Goal: Transaction & Acquisition: Download file/media

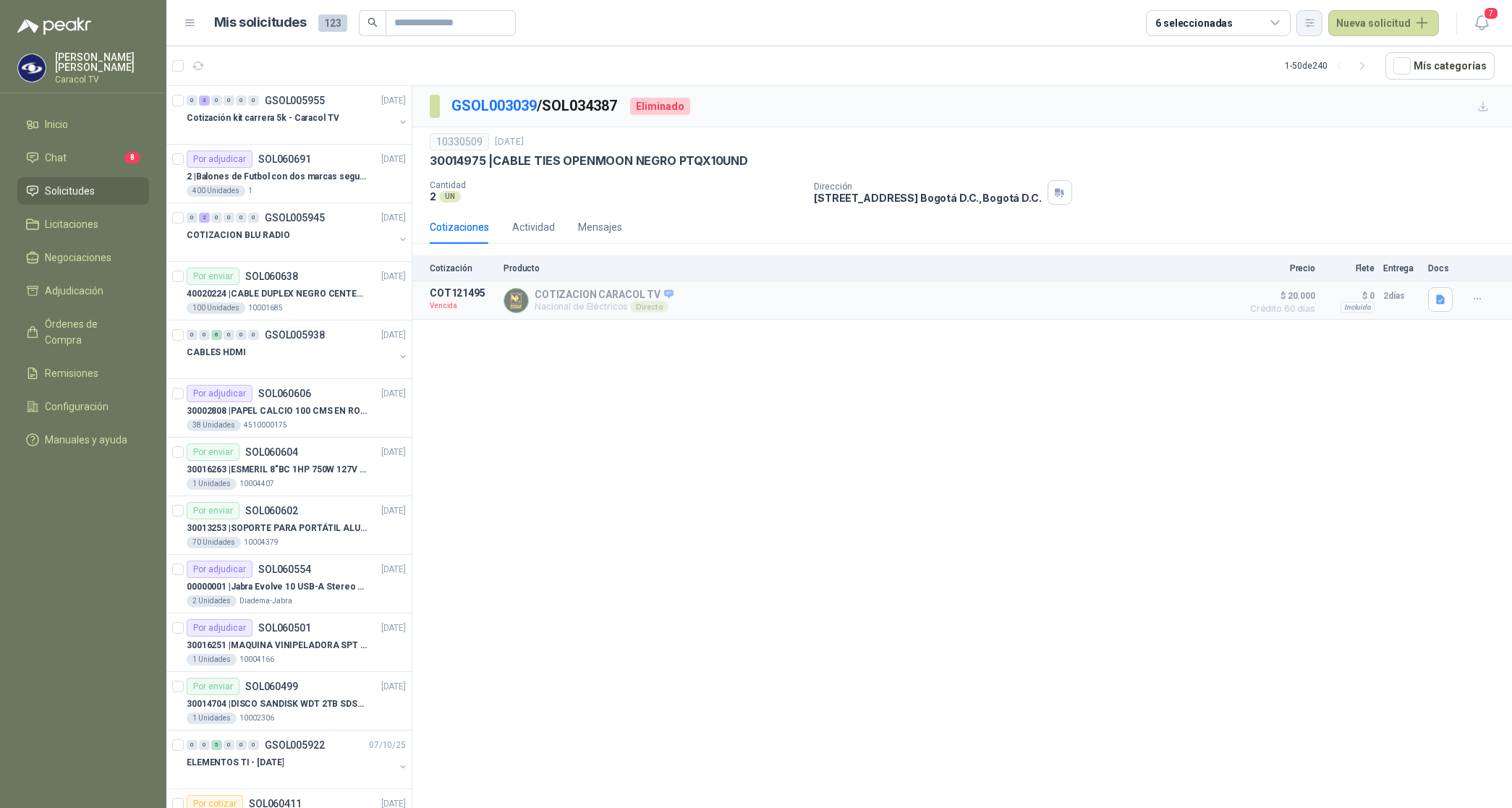
click at [1312, 28] on icon "button" at bounding box center [1310, 23] width 12 height 12
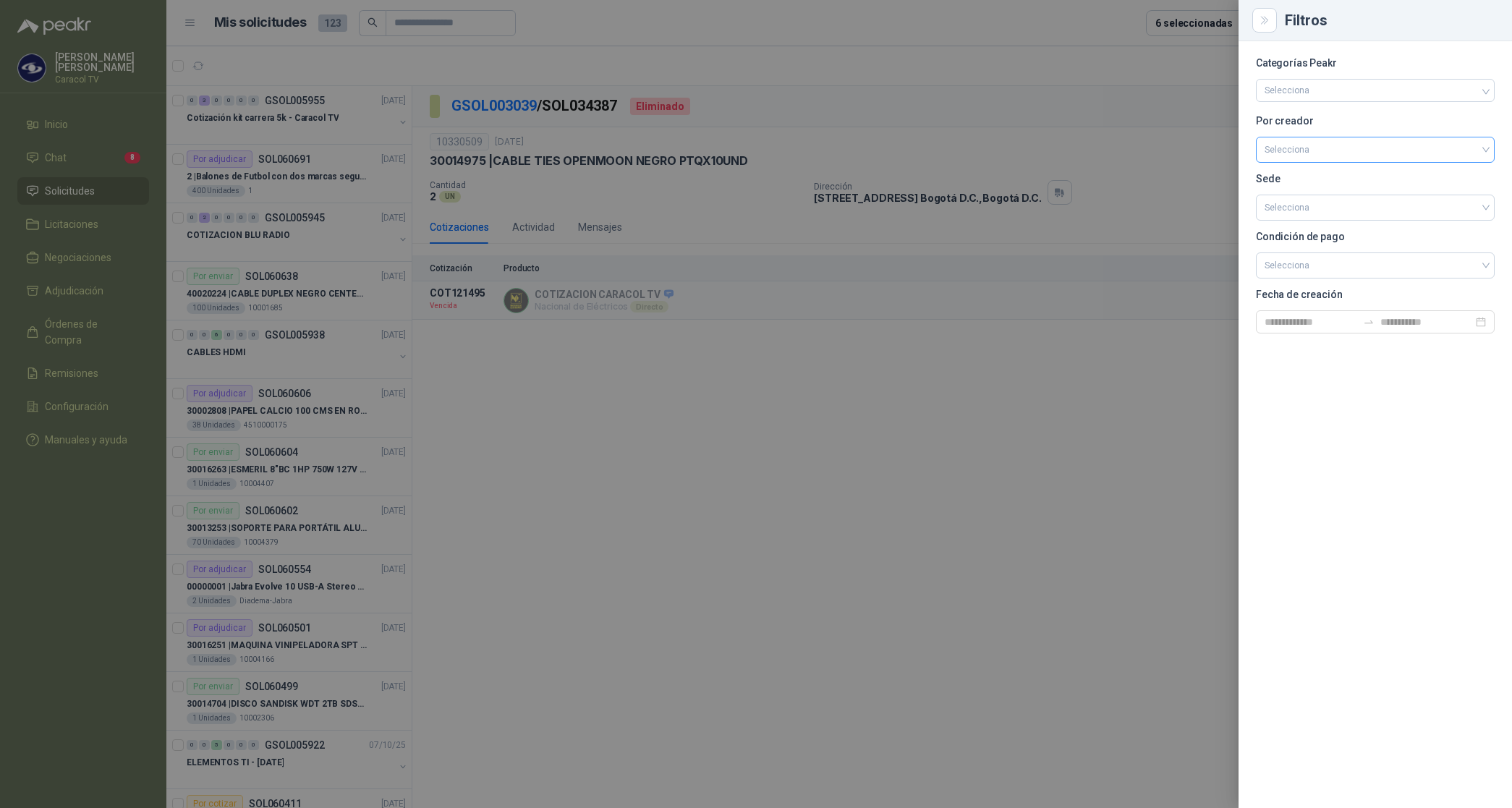
click at [1310, 153] on input "search" at bounding box center [1375, 148] width 222 height 21
click at [1306, 226] on div "[PERSON_NAME]" at bounding box center [1375, 227] width 215 height 16
click at [1174, 21] on div at bounding box center [756, 404] width 1512 height 808
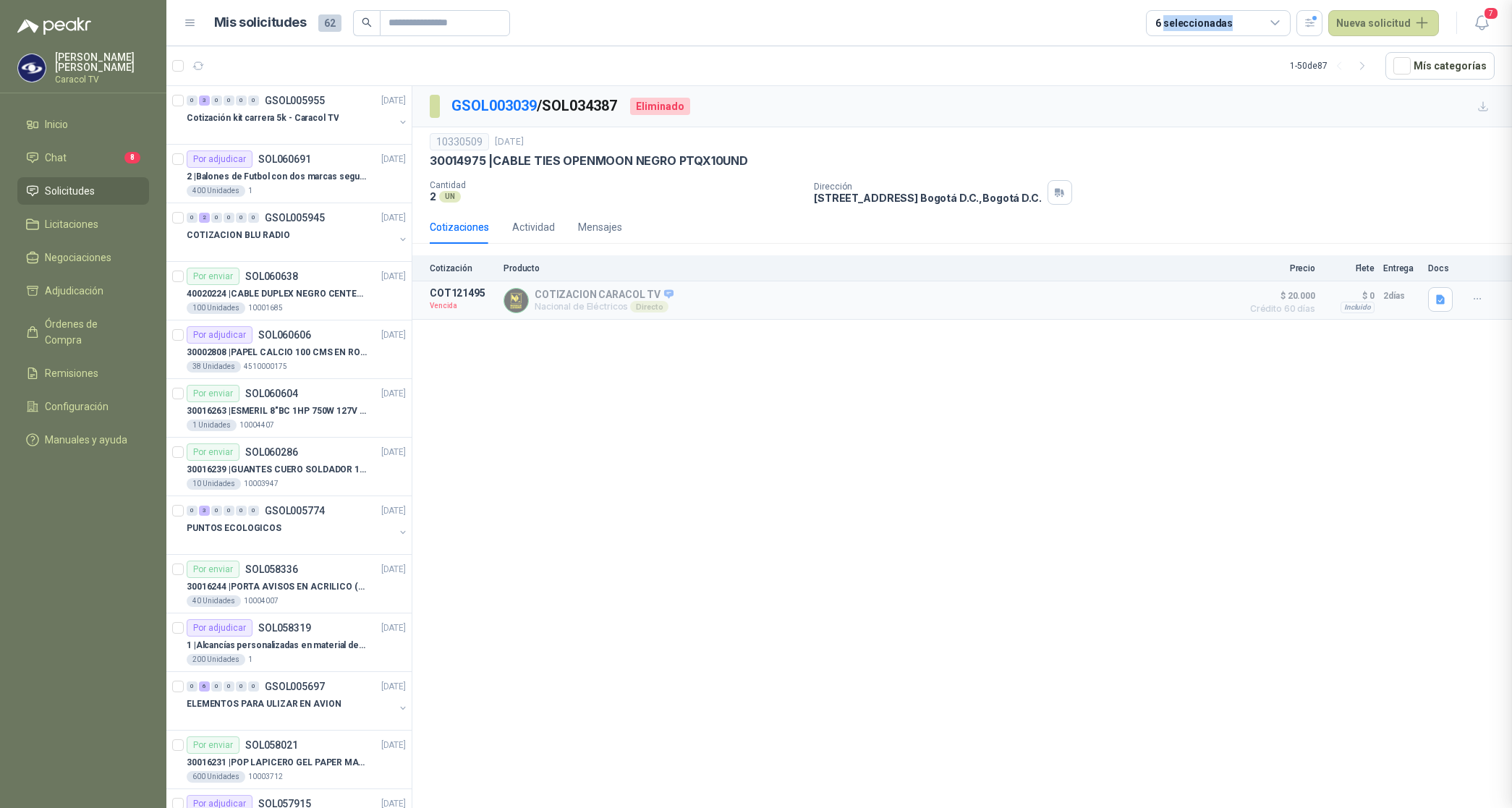
click at [1174, 20] on div "6 seleccionadas" at bounding box center [1193, 23] width 77 height 16
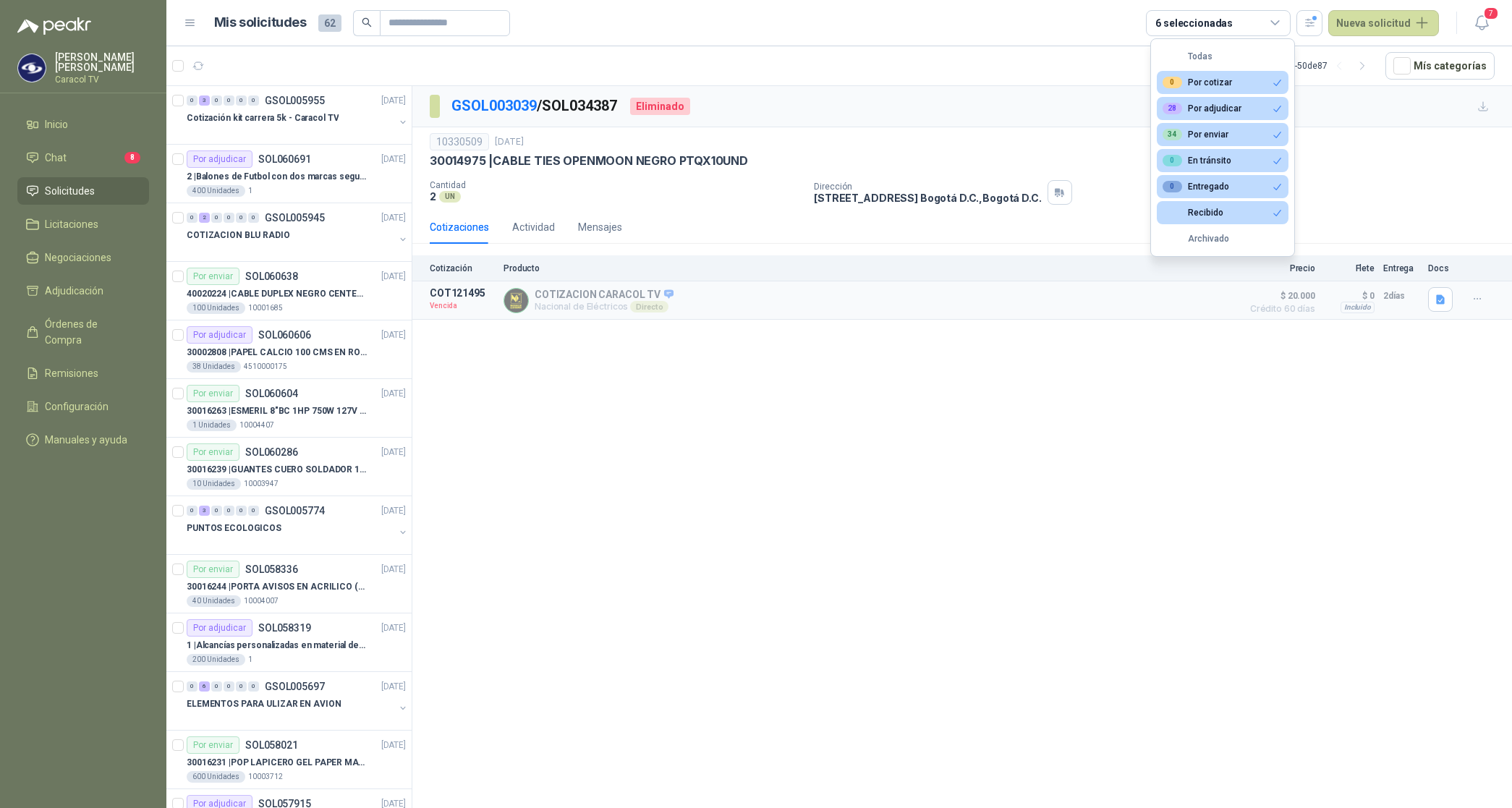
drag, startPoint x: 1174, startPoint y: 20, endPoint x: 1112, endPoint y: 53, distance: 70.2
click at [1087, 55] on article "1 - 50 de 87 Mís categorías" at bounding box center [839, 66] width 1346 height 39
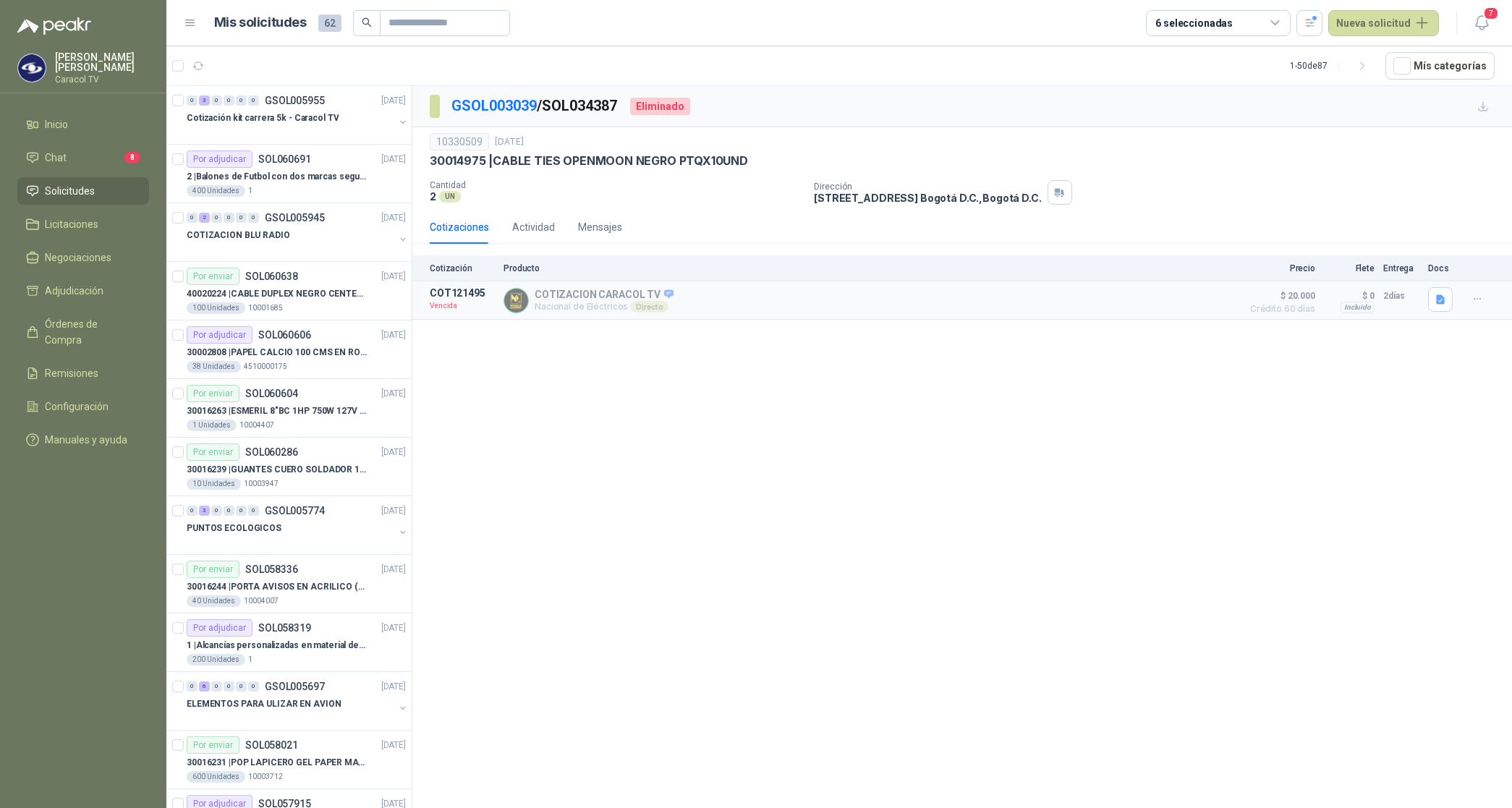
click at [1275, 20] on icon at bounding box center [1275, 23] width 13 height 13
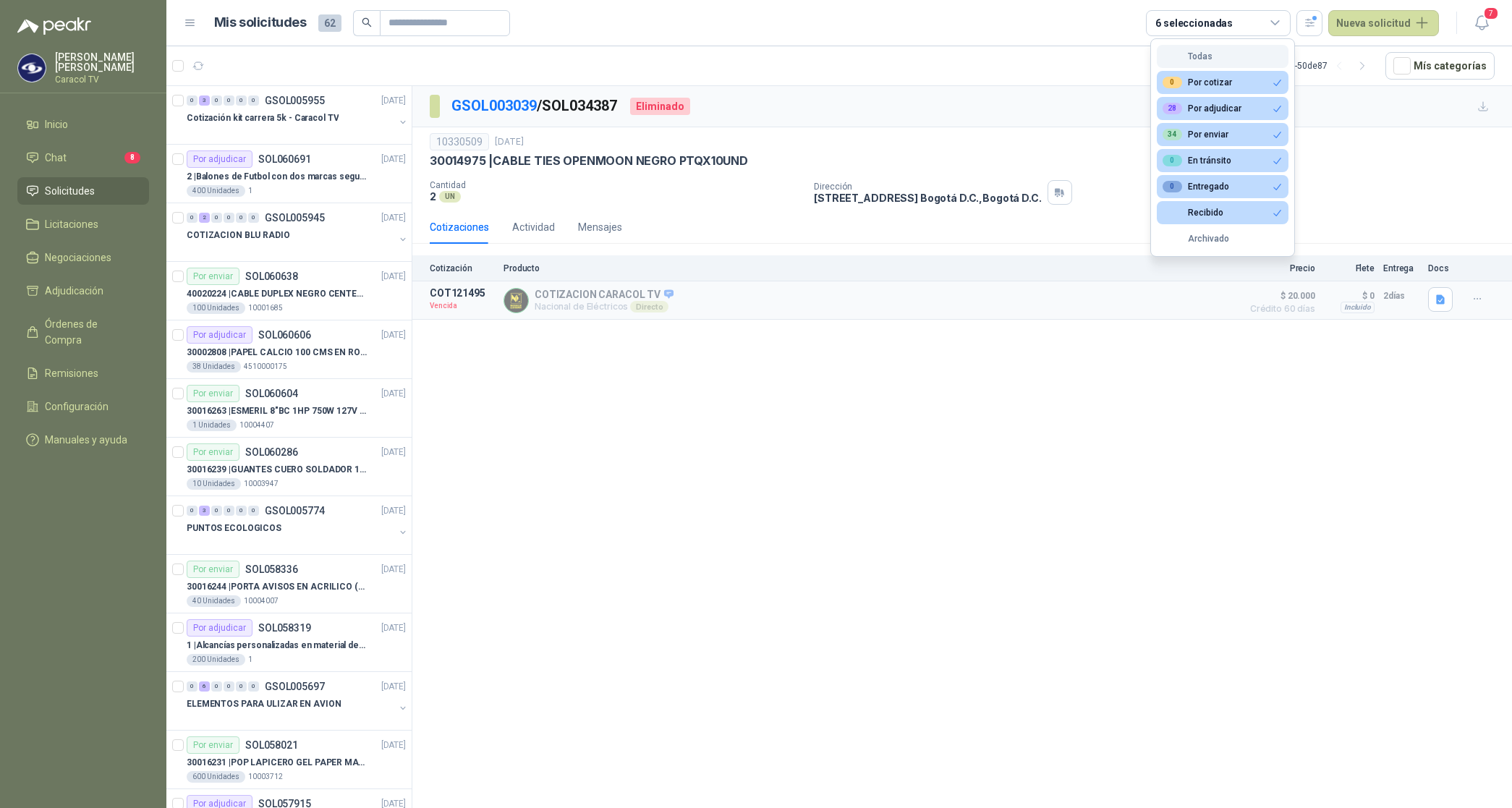
click at [1207, 49] on button "Todas" at bounding box center [1223, 56] width 132 height 23
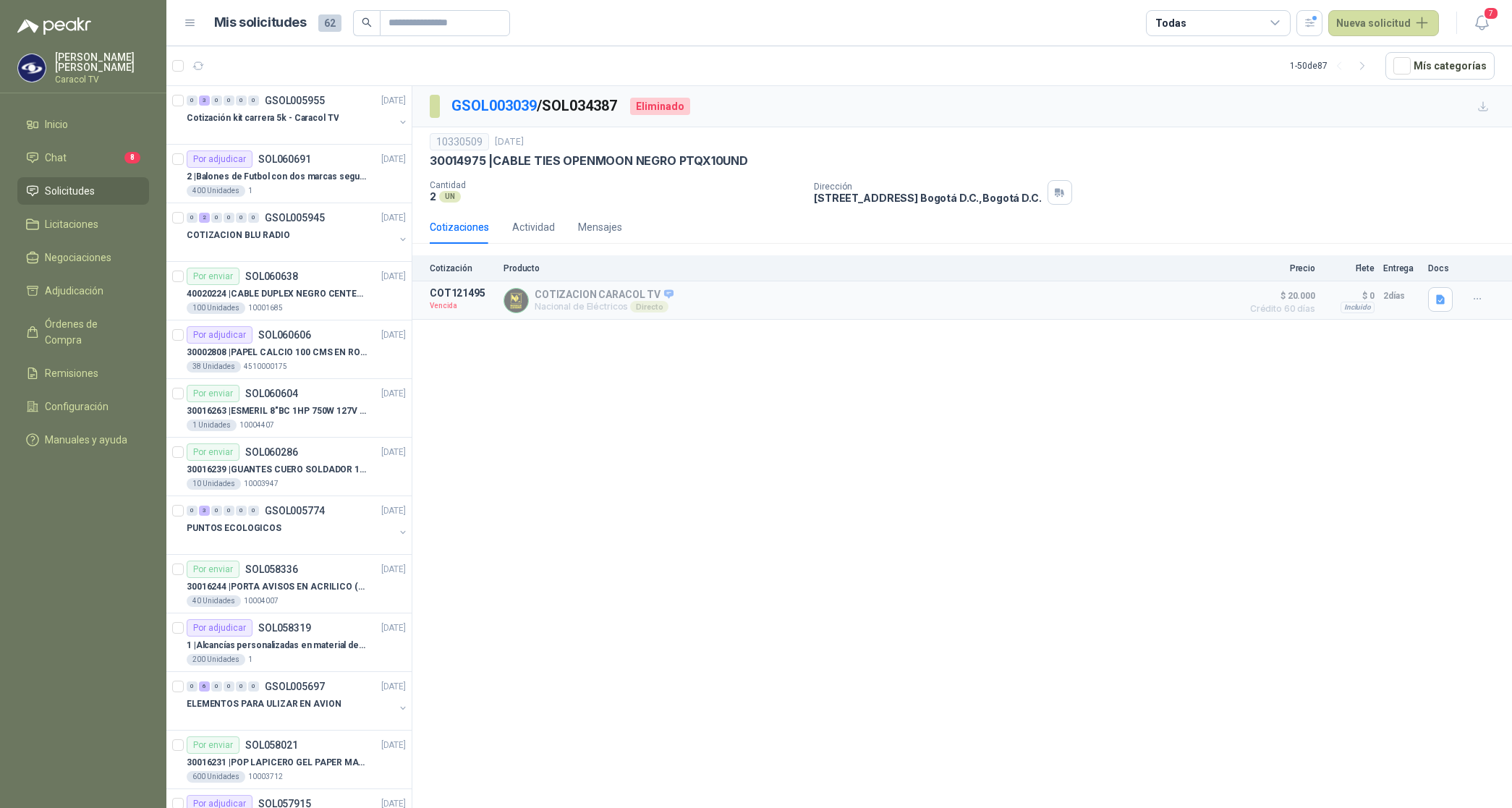
click at [1201, 20] on div "Todas" at bounding box center [1218, 22] width 145 height 26
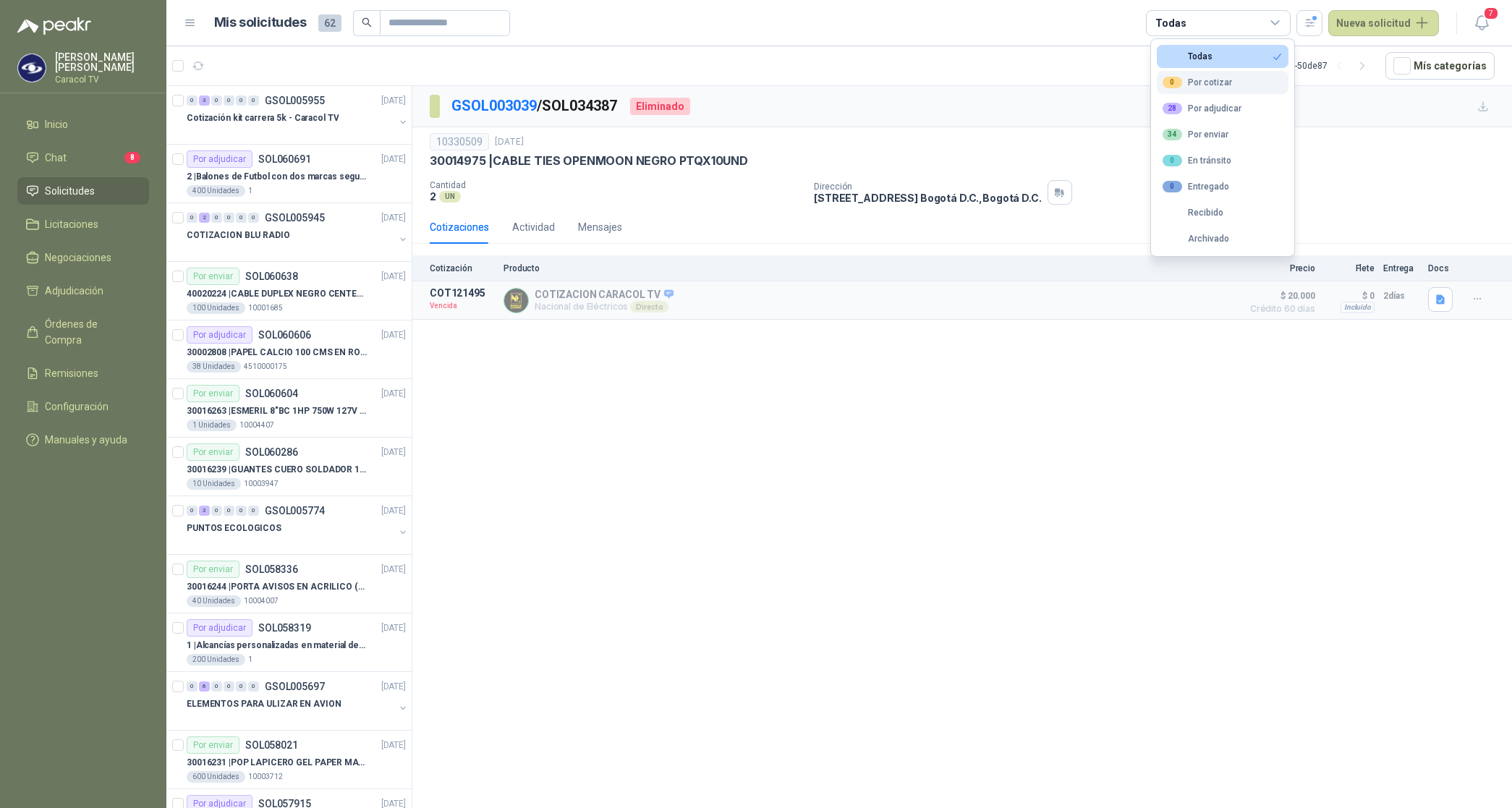
click at [1217, 85] on div "0 Por cotizar" at bounding box center [1197, 82] width 69 height 12
click at [1220, 109] on div "28 Por adjudicar" at bounding box center [1201, 108] width 79 height 12
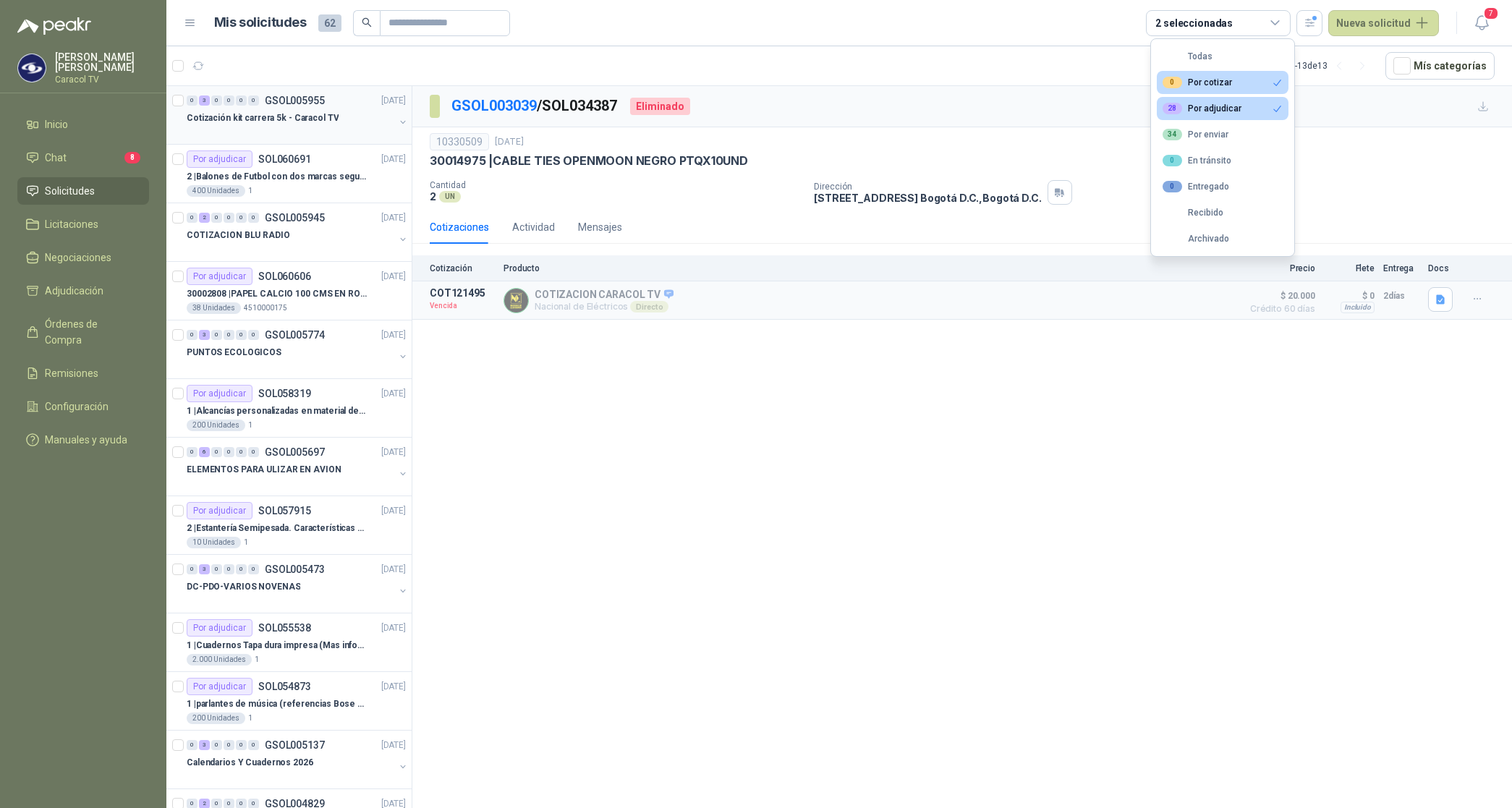
click at [293, 120] on p "Cotización kit carrera 5k - Caracol TV" at bounding box center [263, 117] width 152 height 13
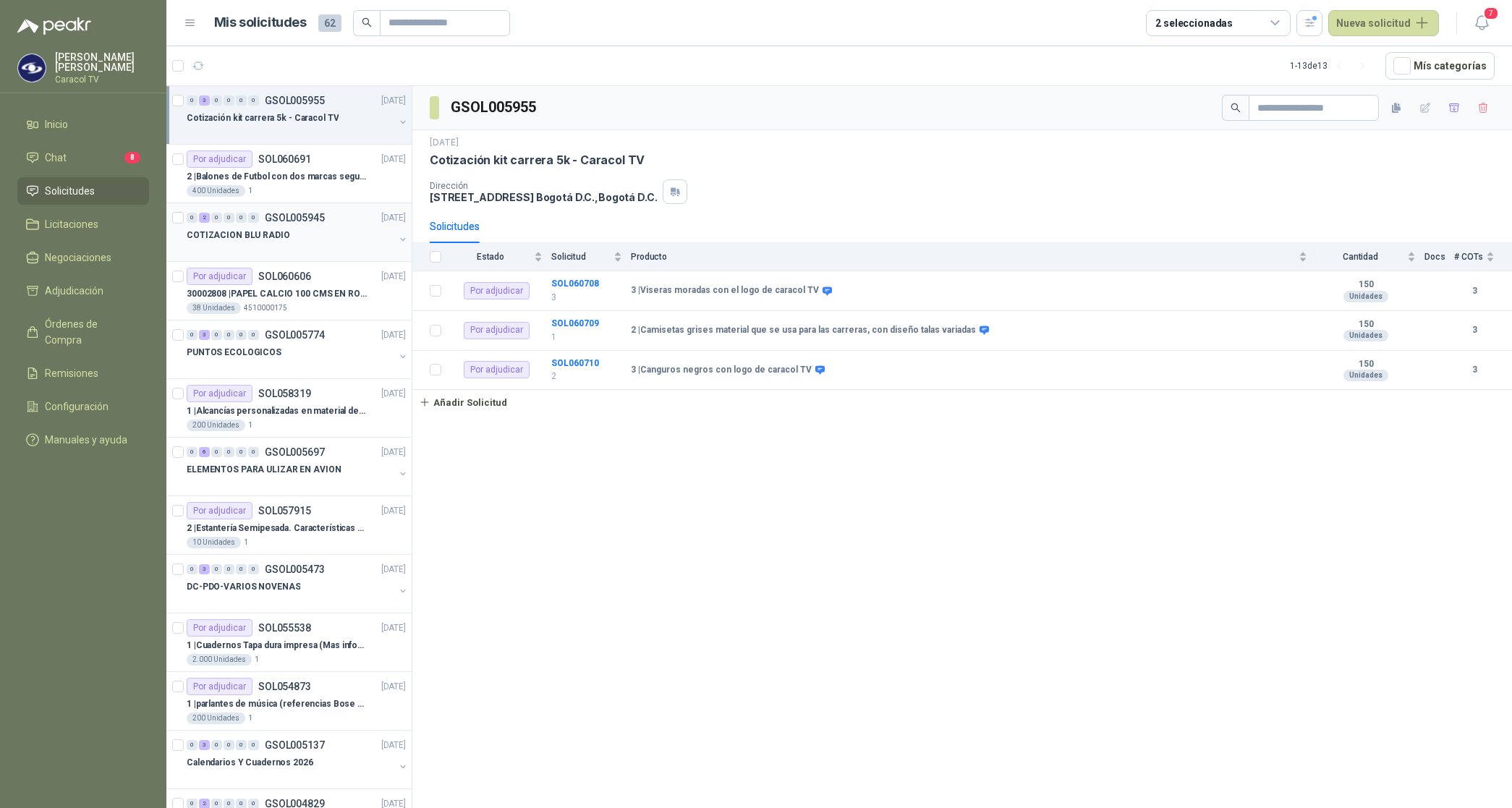
click at [269, 235] on p "COTIZACION BLU RADIO" at bounding box center [239, 235] width 103 height 13
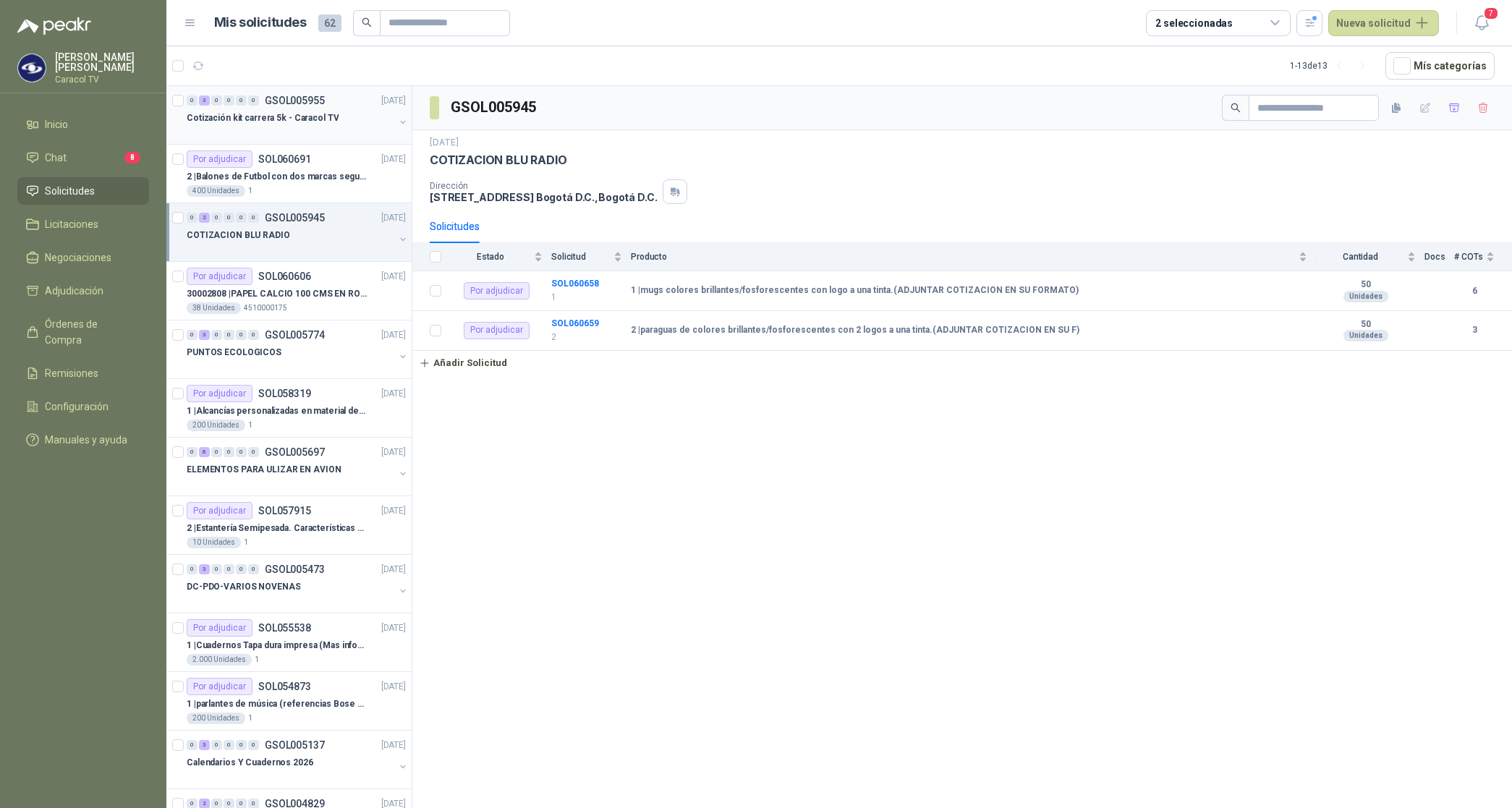
click at [239, 124] on p "Cotización kit carrera 5k - Caracol TV" at bounding box center [263, 117] width 152 height 13
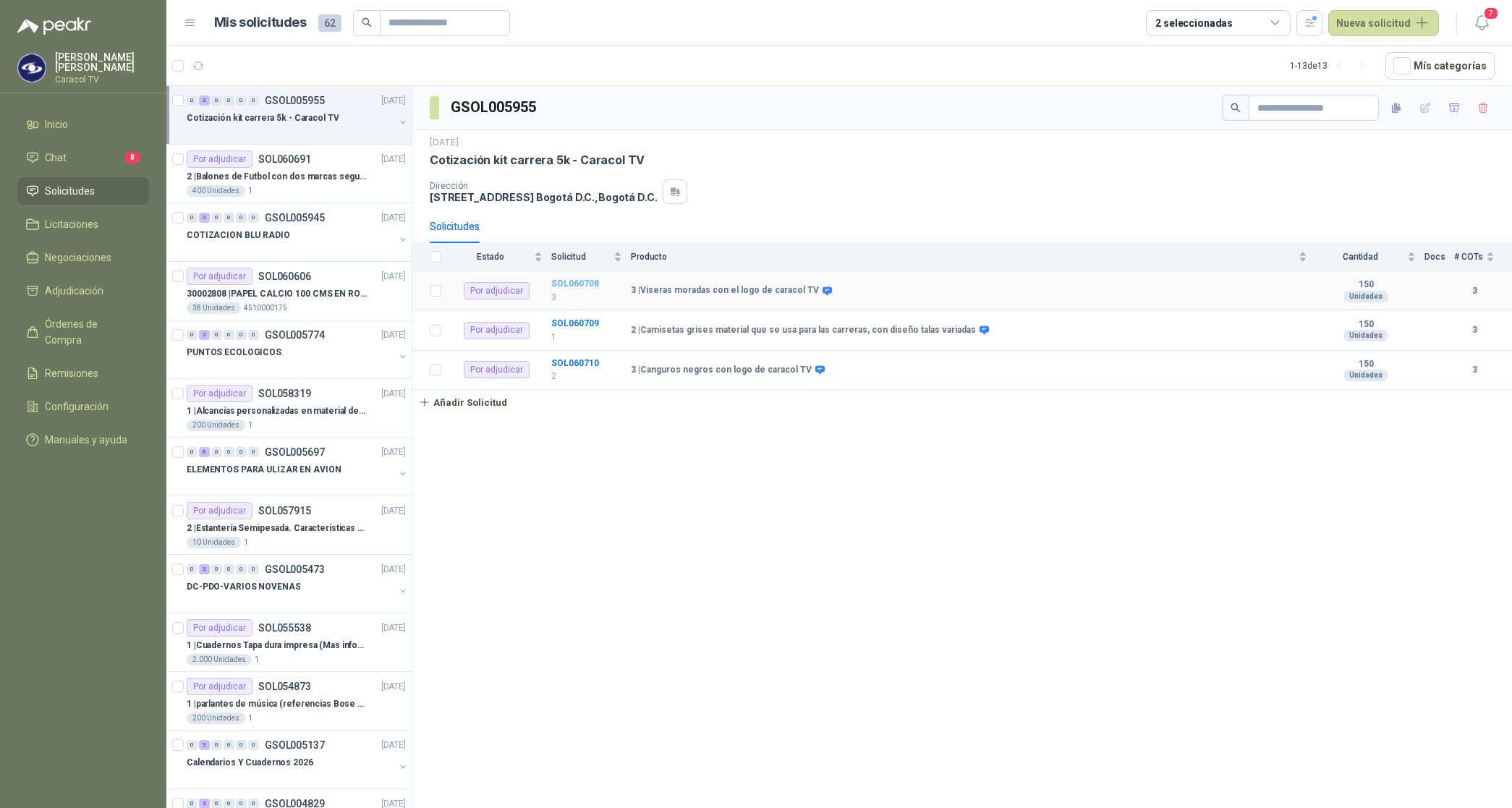
click at [570, 282] on b "SOL060708" at bounding box center [575, 283] width 48 height 10
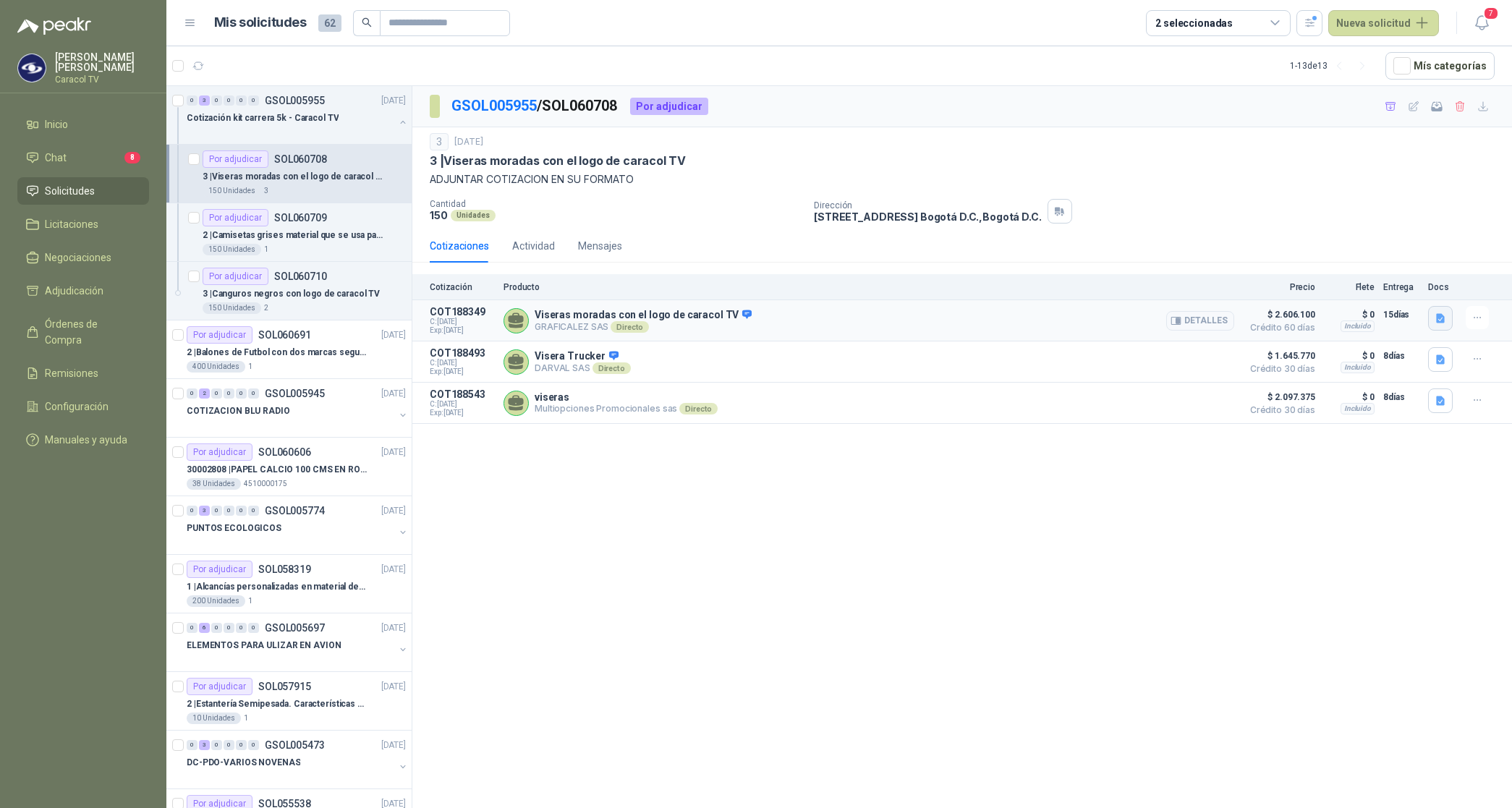
click at [1441, 317] on icon "button" at bounding box center [1441, 319] width 9 height 10
click at [1317, 290] on button "COTIZACIÓN-00-355-CARACOL TELEVISIÓN VISERAS .pdf" at bounding box center [1313, 287] width 262 height 15
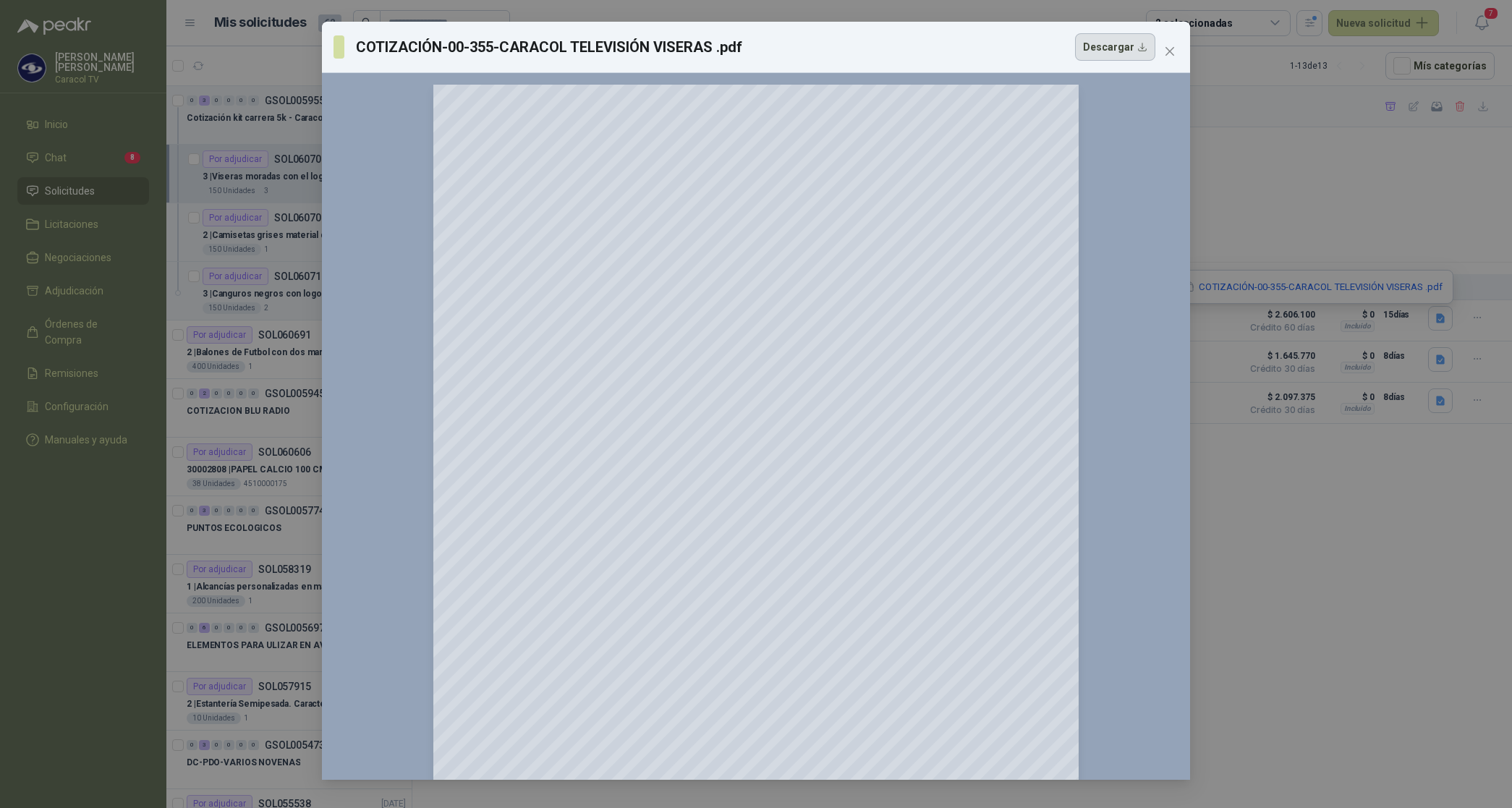
click at [1112, 51] on button "Descargar" at bounding box center [1115, 46] width 80 height 28
drag, startPoint x: 1170, startPoint y: 45, endPoint x: 1476, endPoint y: 255, distance: 371.1
click at [1170, 48] on icon "close" at bounding box center [1169, 51] width 12 height 12
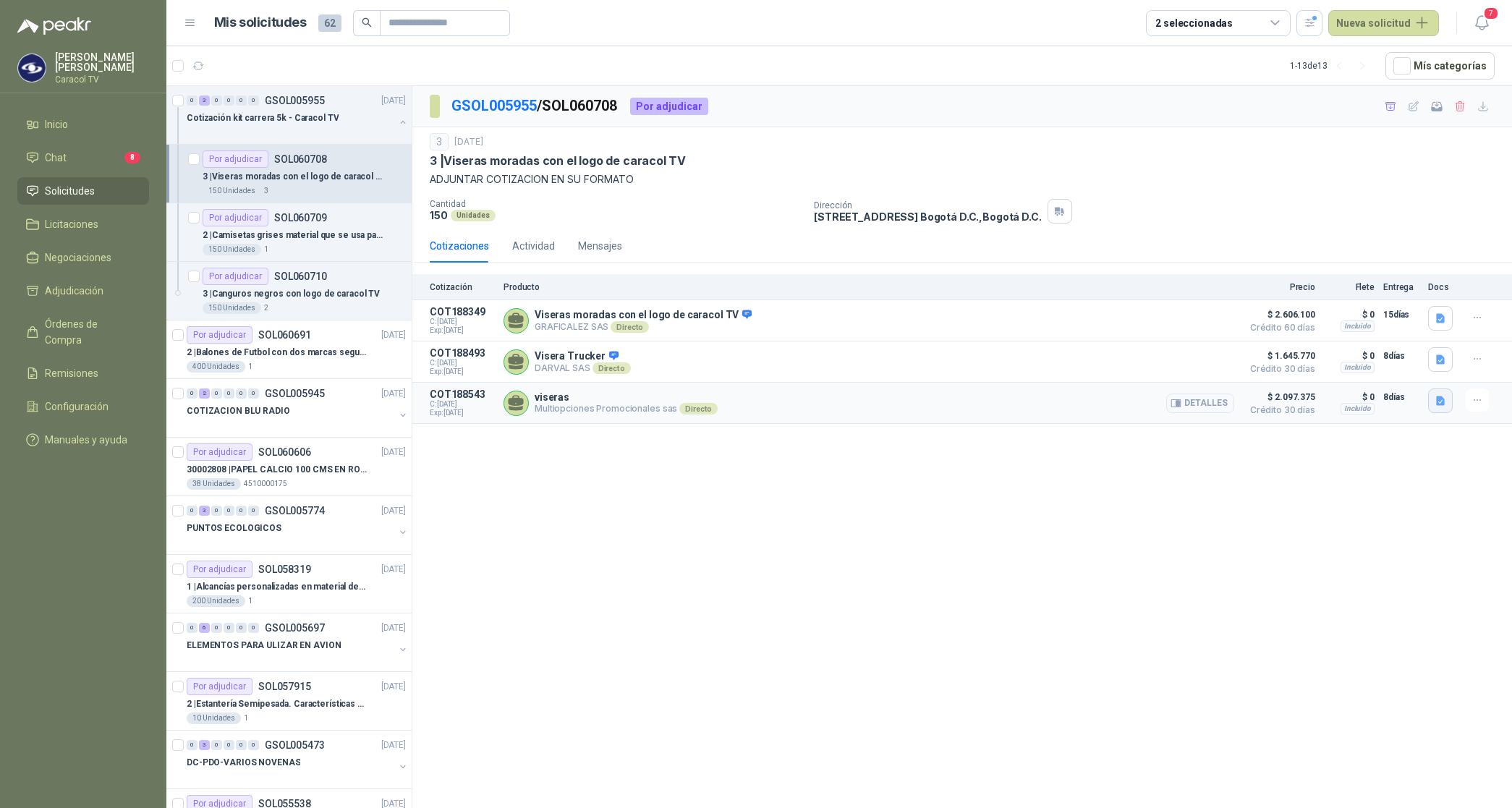
click at [1436, 413] on button "button" at bounding box center [1441, 401] width 25 height 25
click at [1411, 377] on button "VF-20251410-02.pdf" at bounding box center [1392, 372] width 102 height 15
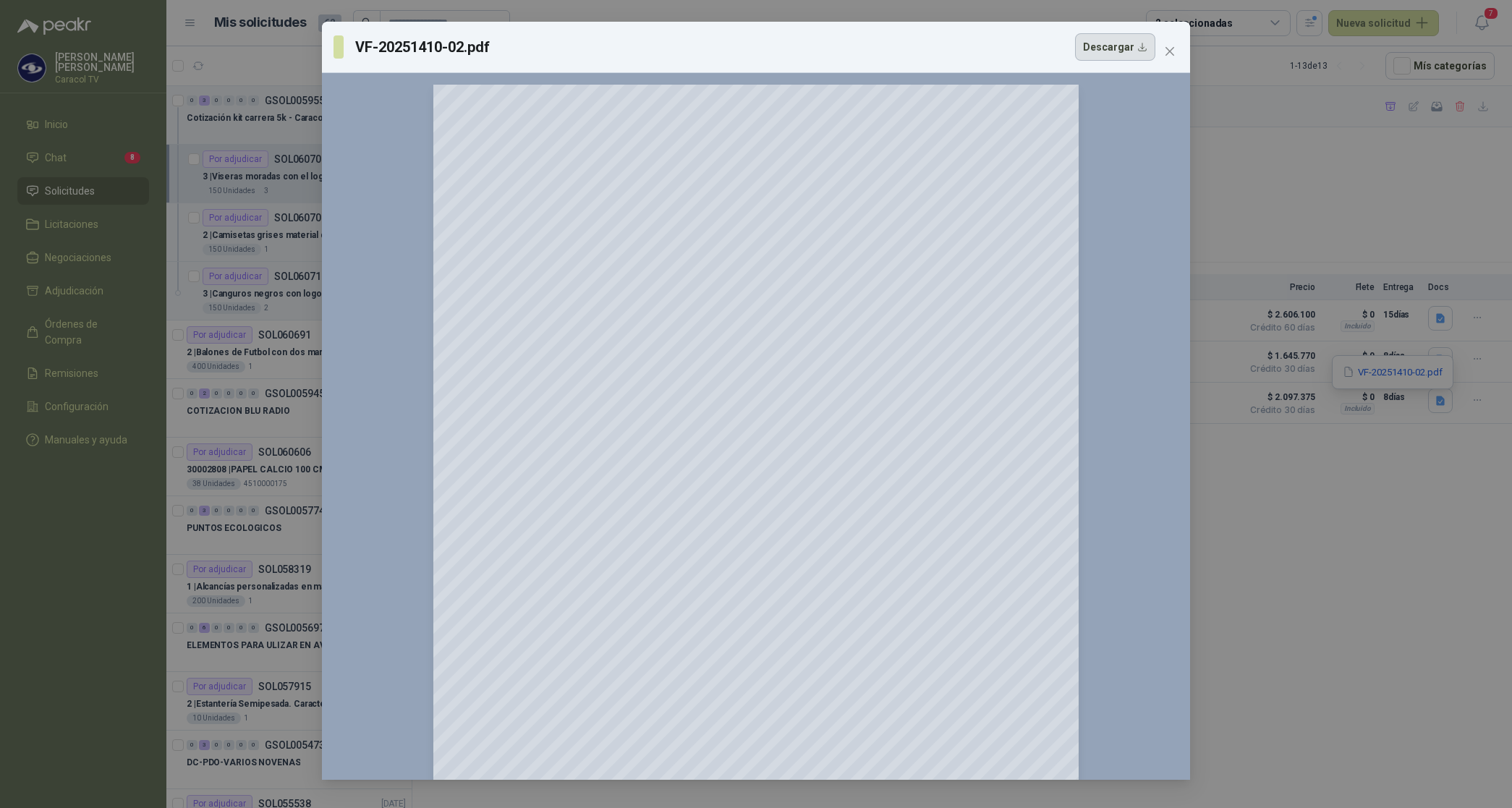
click at [1123, 53] on button "Descargar" at bounding box center [1115, 46] width 80 height 28
click at [1172, 56] on icon "close" at bounding box center [1169, 51] width 12 height 12
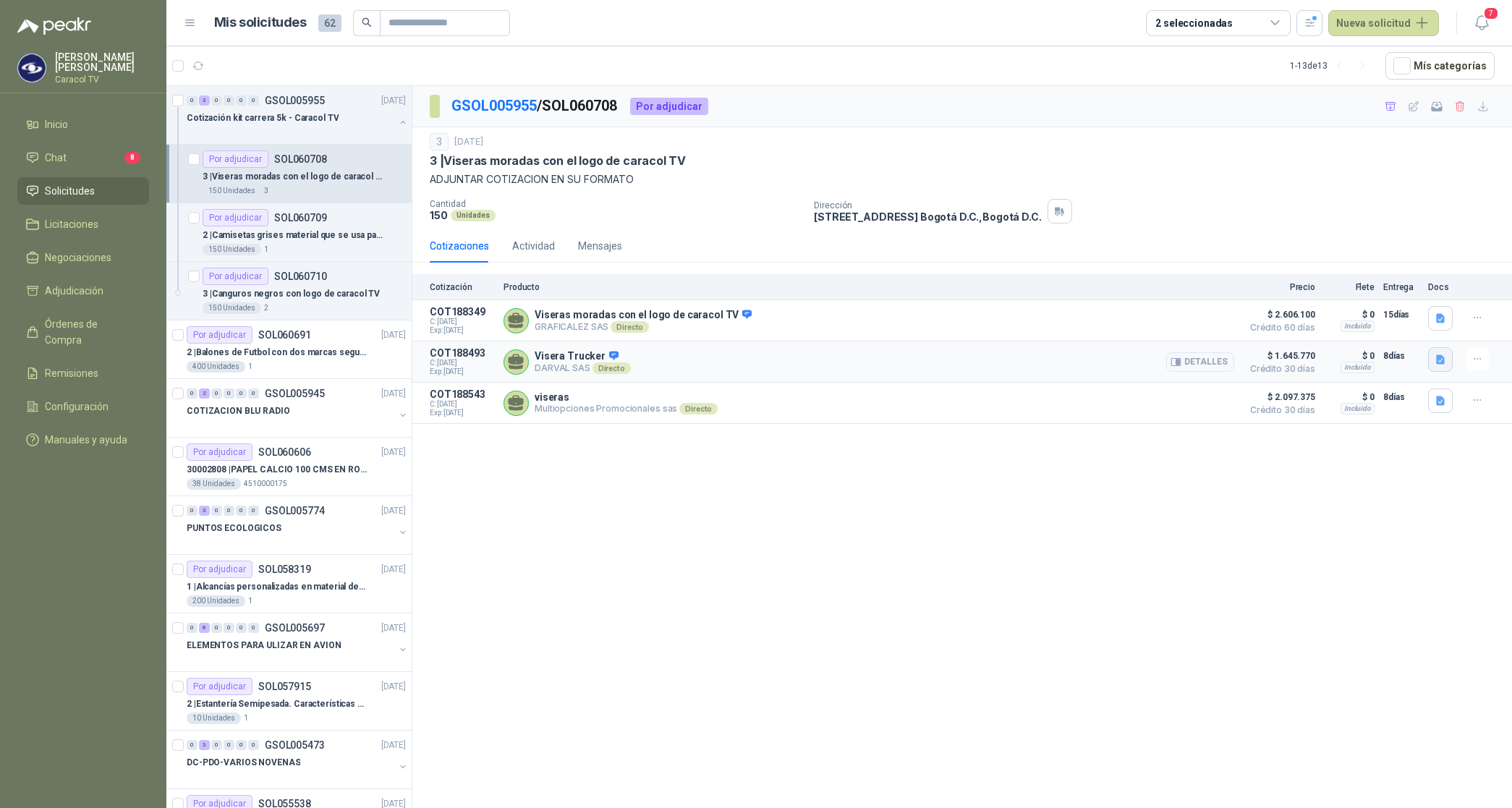
click at [1436, 363] on icon "button" at bounding box center [1441, 360] width 9 height 10
click at [1384, 327] on button "PROPUESTA [PERSON_NAME] - CARRERA 5K.pdf" at bounding box center [1331, 329] width 225 height 15
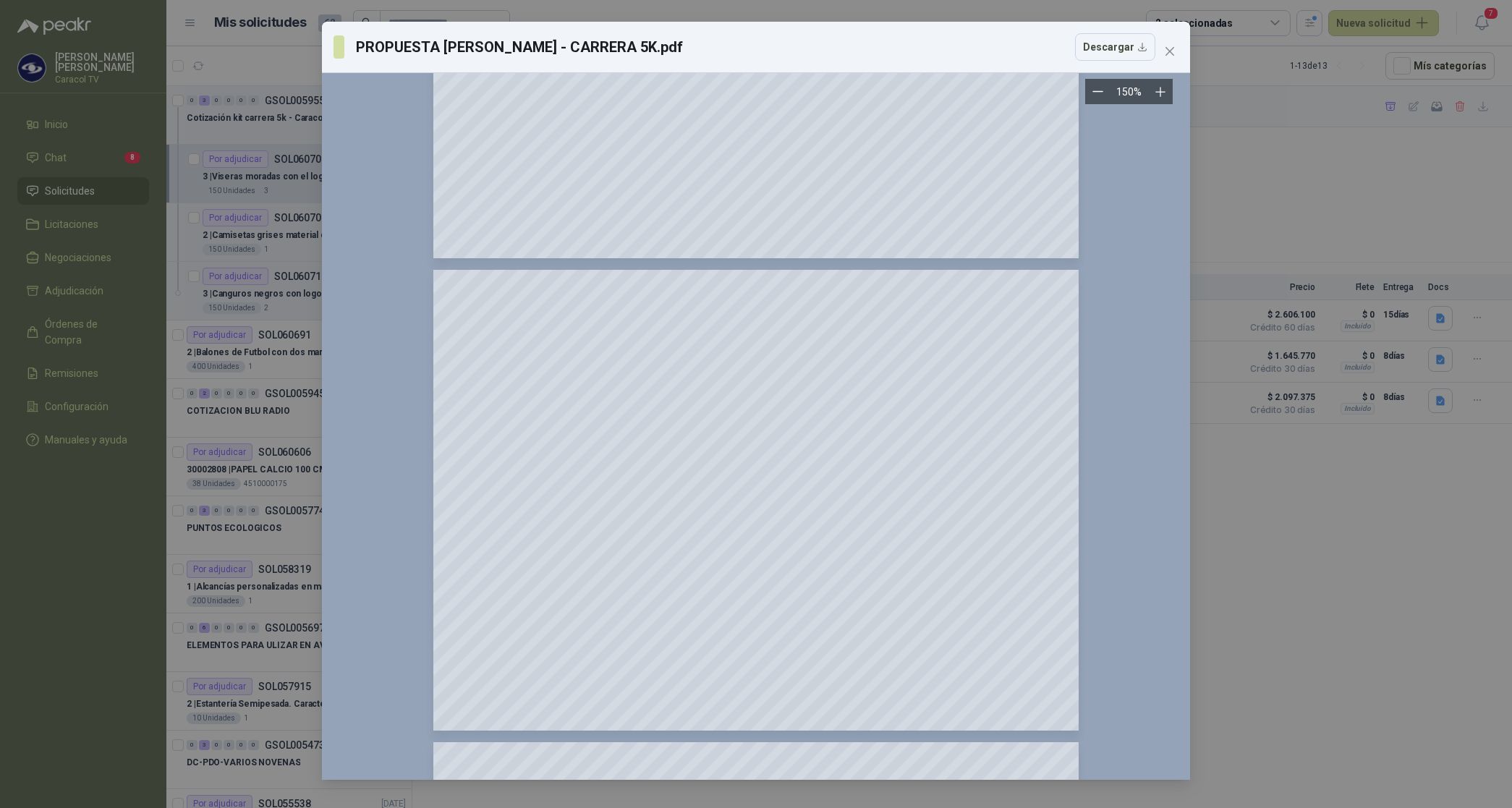
scroll to position [764, 0]
click at [1170, 45] on icon "close" at bounding box center [1169, 51] width 12 height 12
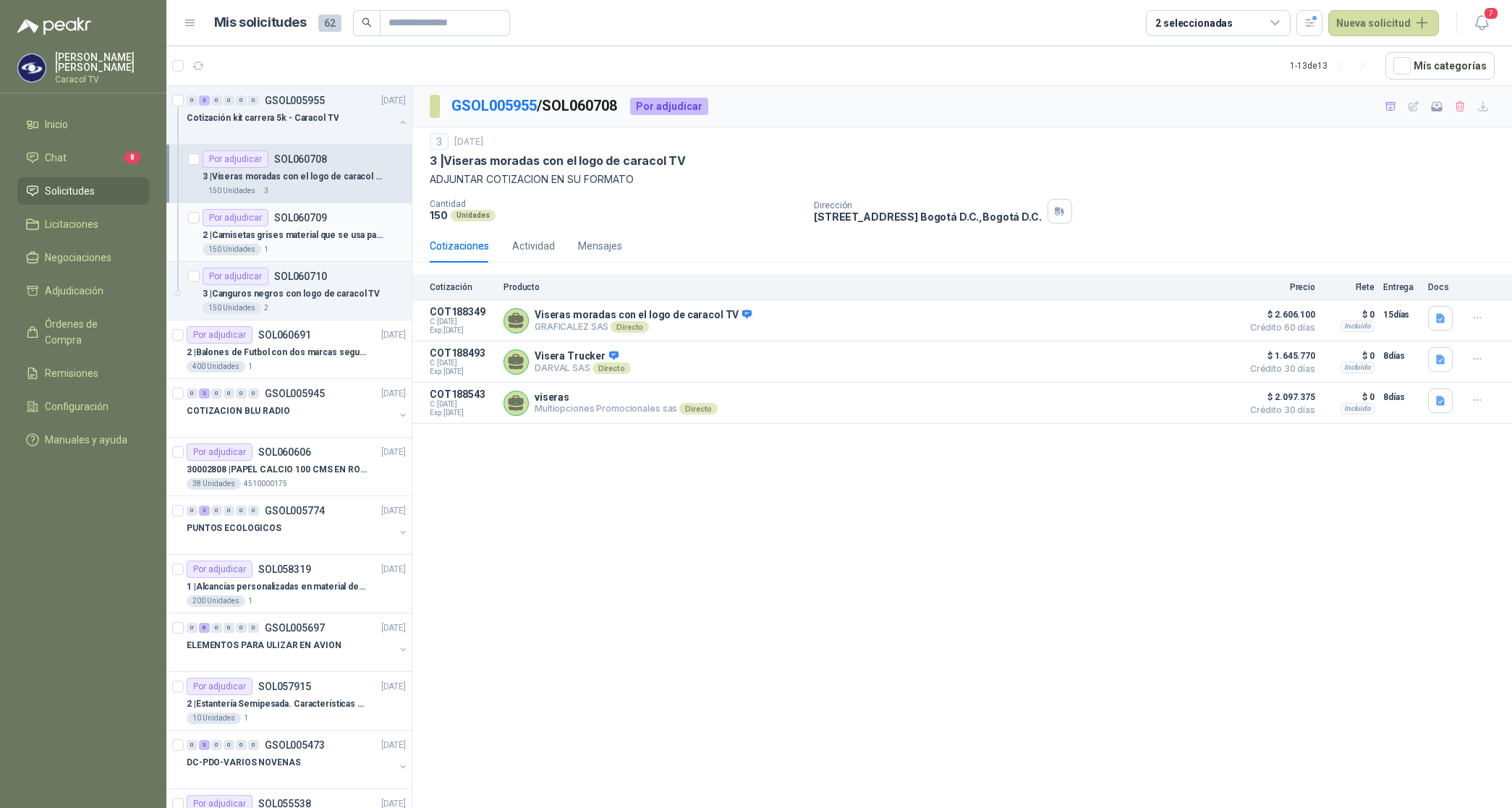
click at [342, 236] on p "2 | Camisetas grises material que se usa para las carreras, con diseño talas va…" at bounding box center [293, 235] width 180 height 13
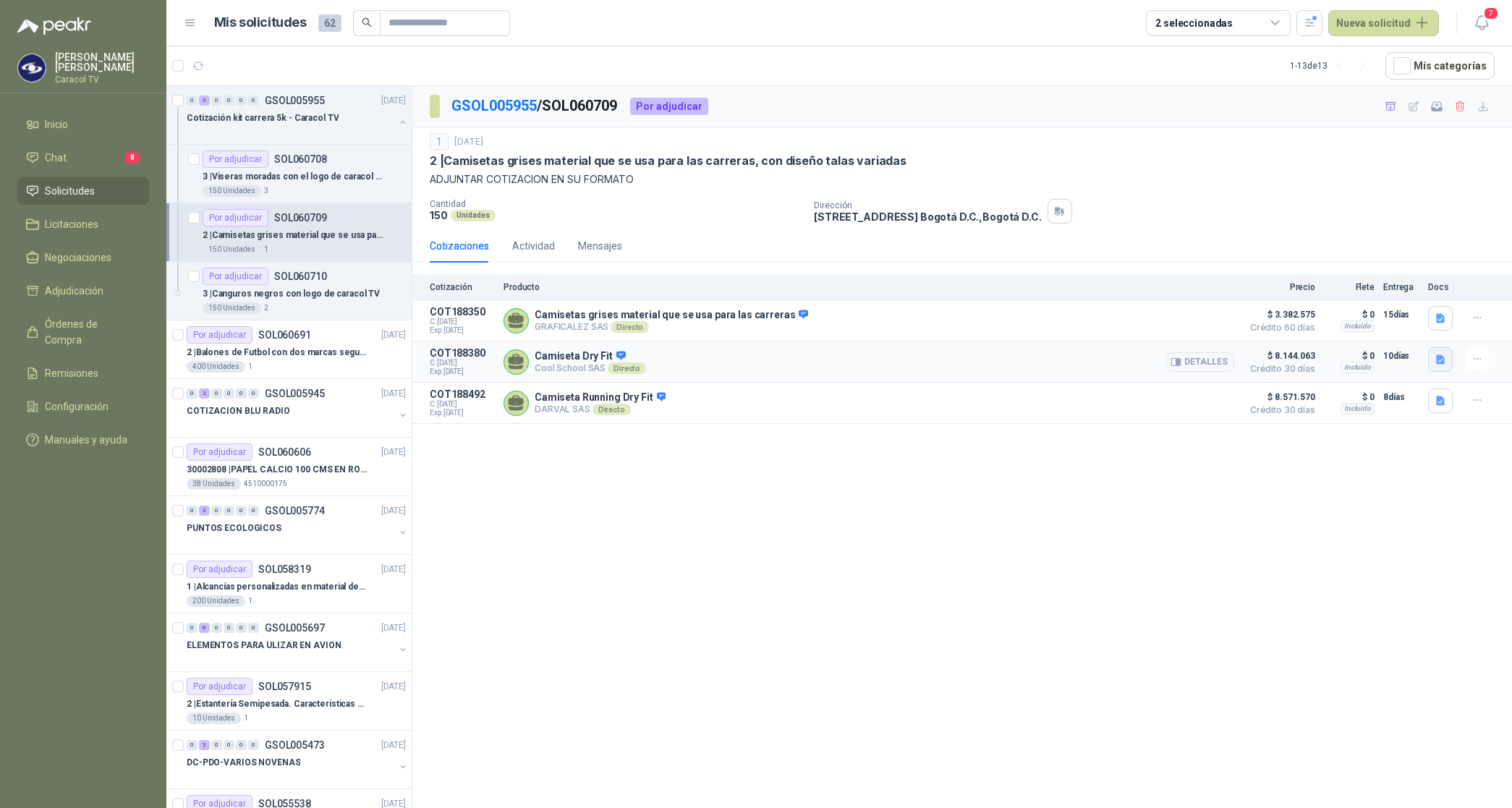
click at [1443, 365] on icon "button" at bounding box center [1441, 360] width 9 height 10
click at [1384, 333] on button "Cotización Camisetas Dry Fit y Canguros Caracol.pdf" at bounding box center [1322, 329] width 243 height 15
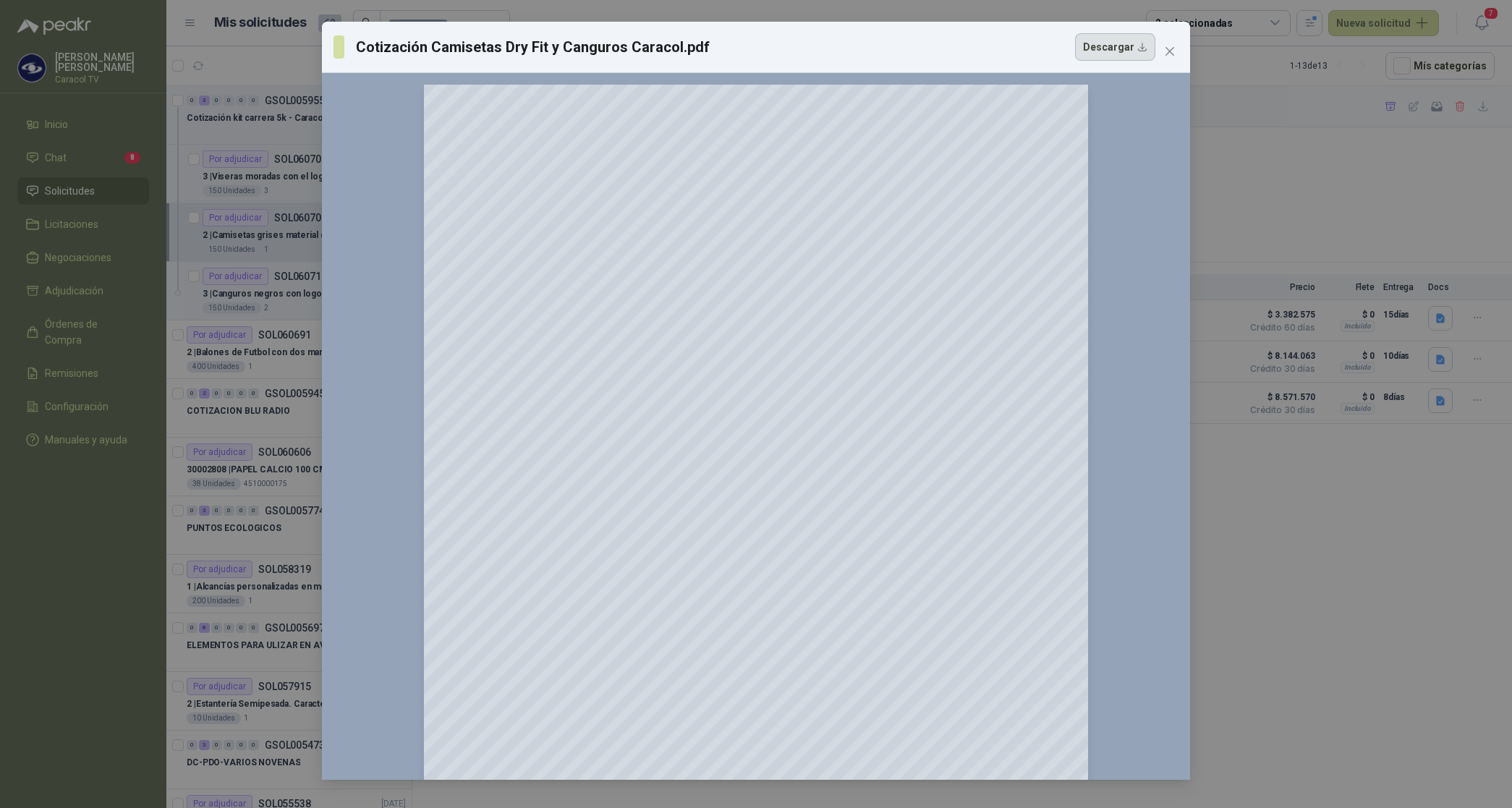
click at [1132, 52] on button "Descargar" at bounding box center [1115, 46] width 80 height 28
click at [1172, 45] on icon "close" at bounding box center [1169, 51] width 12 height 12
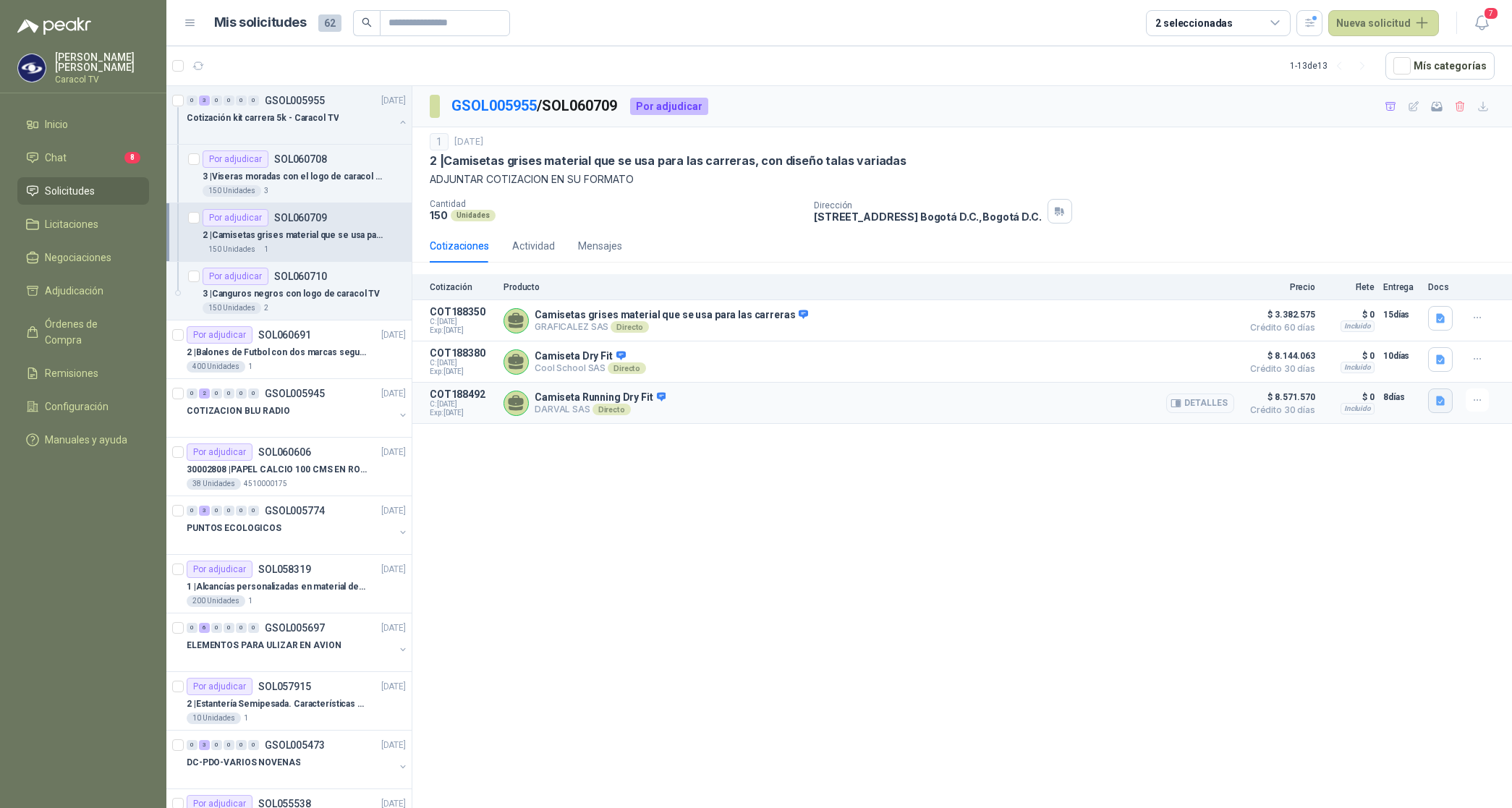
click at [1438, 402] on icon "button" at bounding box center [1441, 400] width 9 height 10
click at [1351, 373] on button "PROPUESTA [PERSON_NAME] - CARRERA 5K.pdf" at bounding box center [1331, 372] width 225 height 15
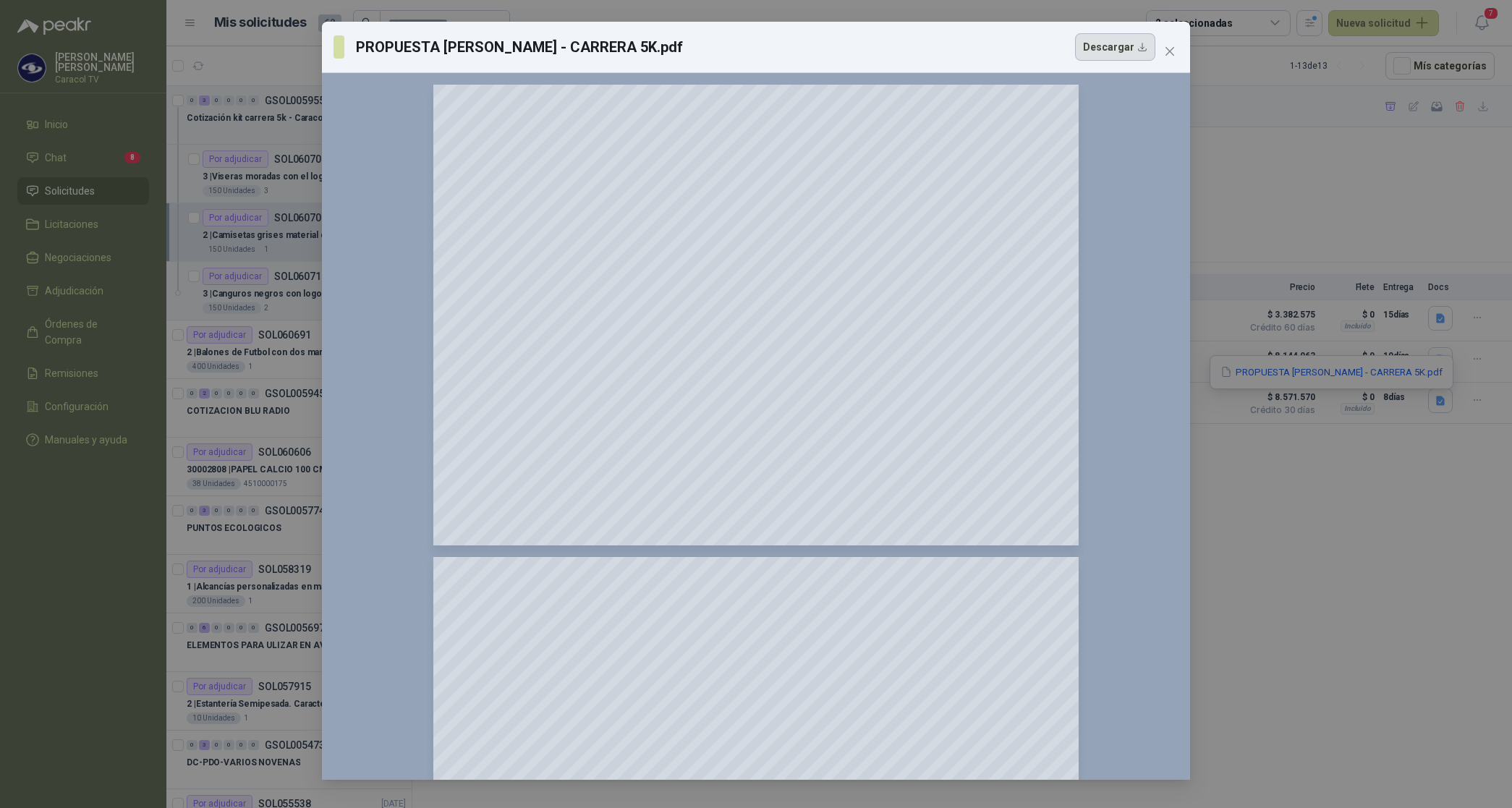
click at [1125, 55] on button "Descargar" at bounding box center [1115, 46] width 80 height 28
click at [1169, 51] on icon "close" at bounding box center [1169, 51] width 12 height 12
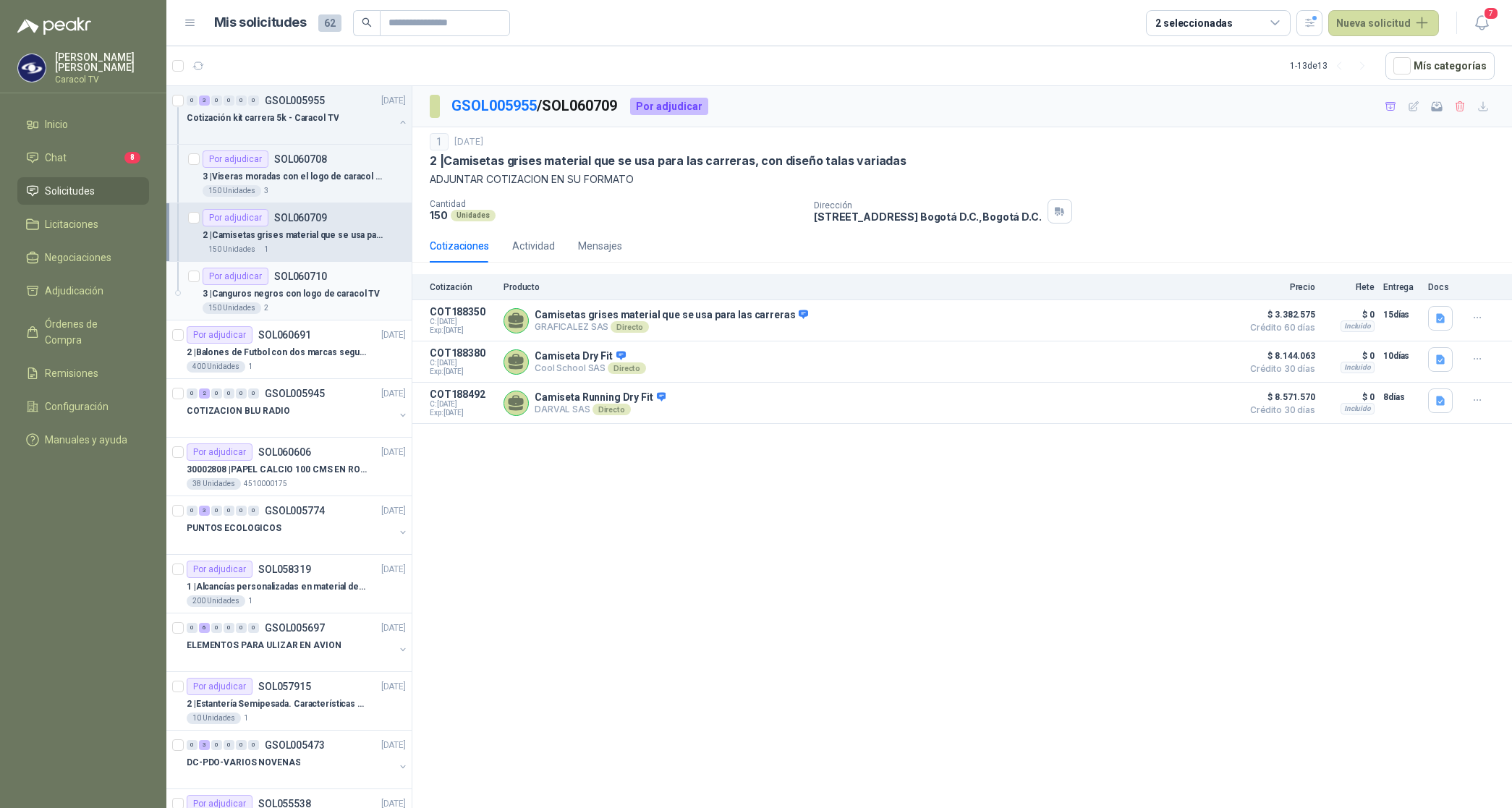
click at [305, 298] on p "3 | Canguros negros con logo de caracol TV" at bounding box center [291, 294] width 177 height 13
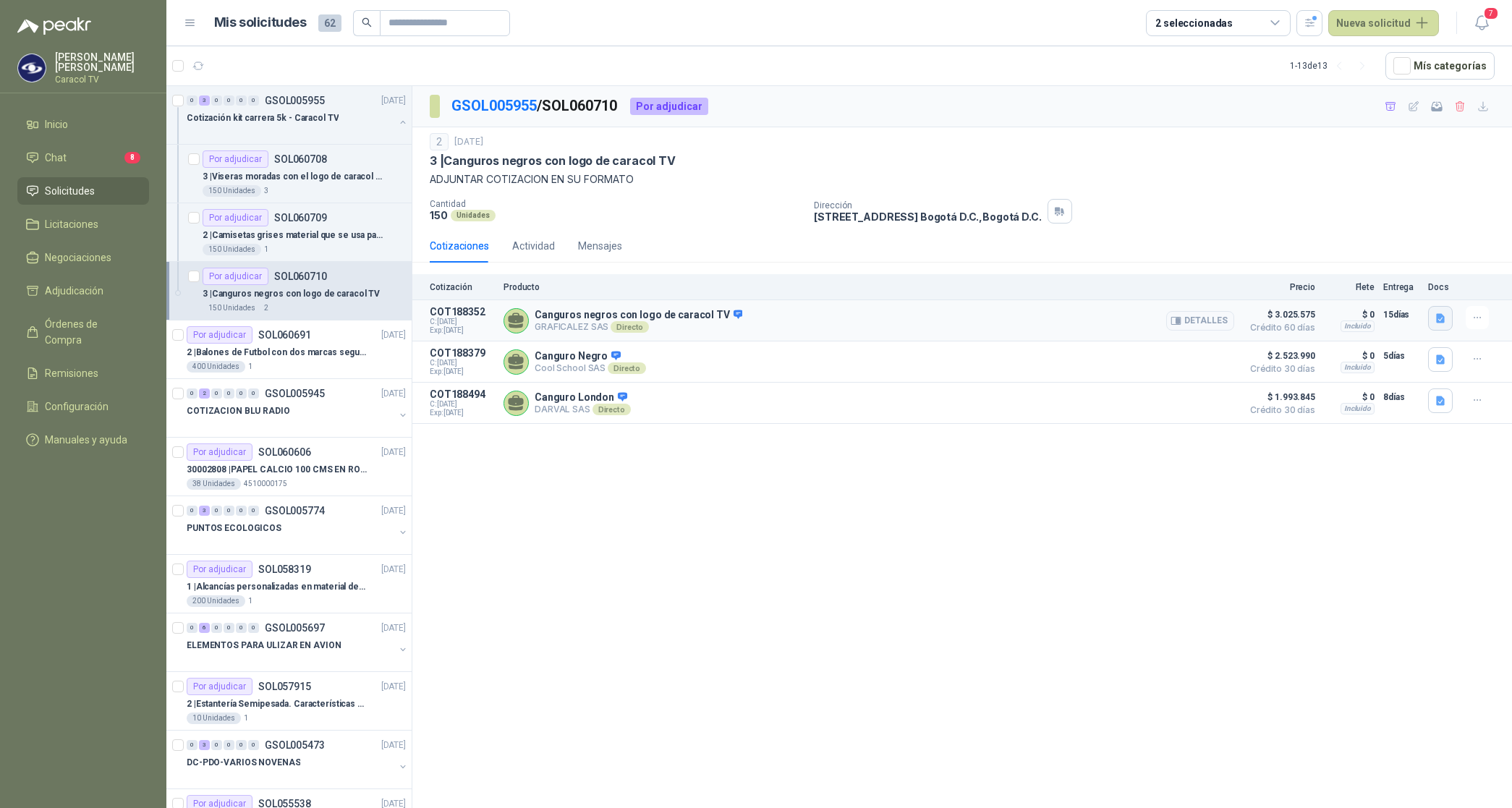
click at [1444, 315] on icon "button" at bounding box center [1441, 319] width 12 height 12
click at [1372, 284] on button "COTIZACIÓN-00-357-CARACOL TELEVISIÓN CANGUROS.pdf" at bounding box center [1306, 287] width 273 height 15
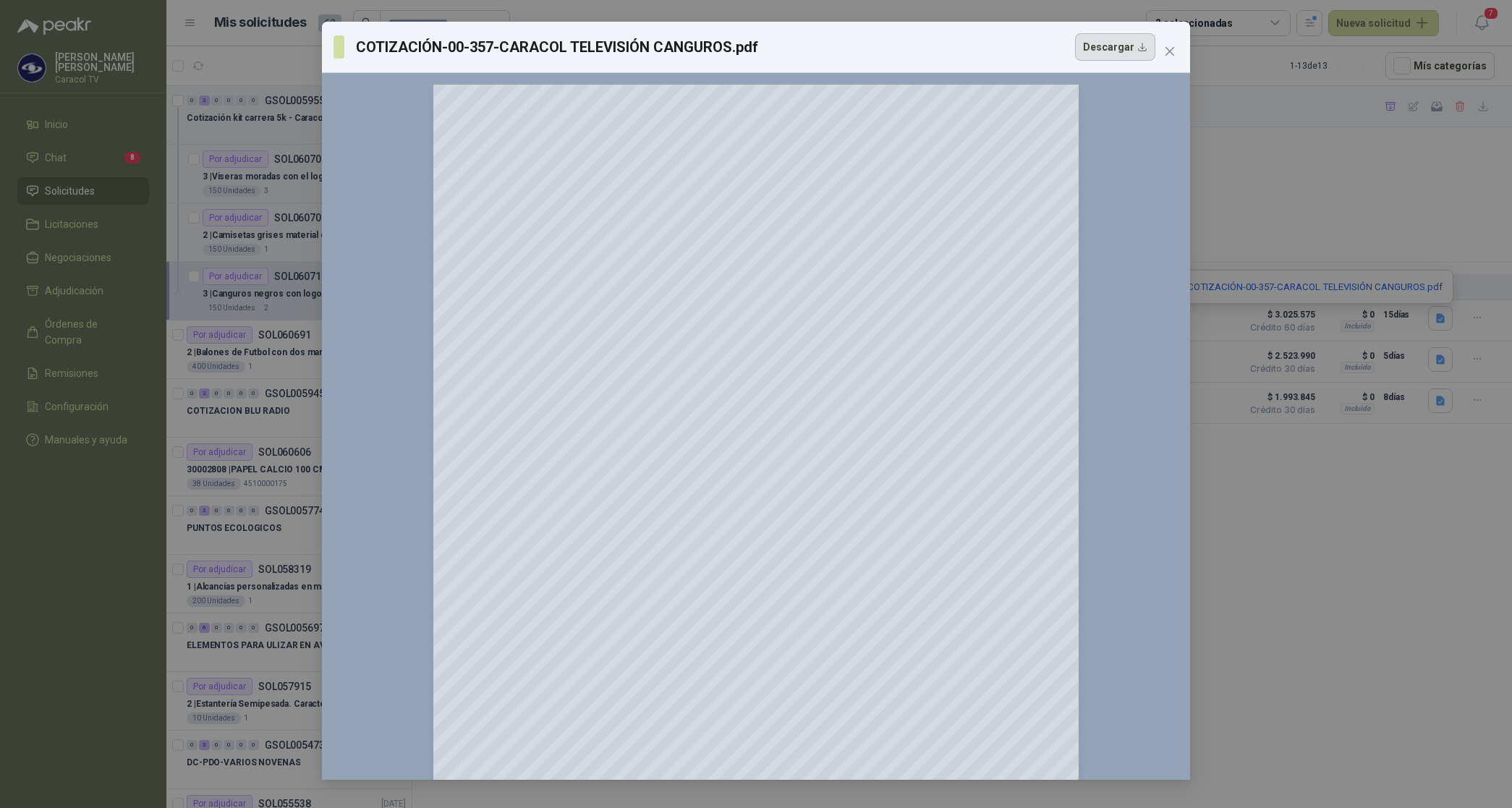
click at [1118, 49] on button "Descargar" at bounding box center [1115, 46] width 80 height 28
click at [1169, 47] on icon "close" at bounding box center [1169, 51] width 12 height 12
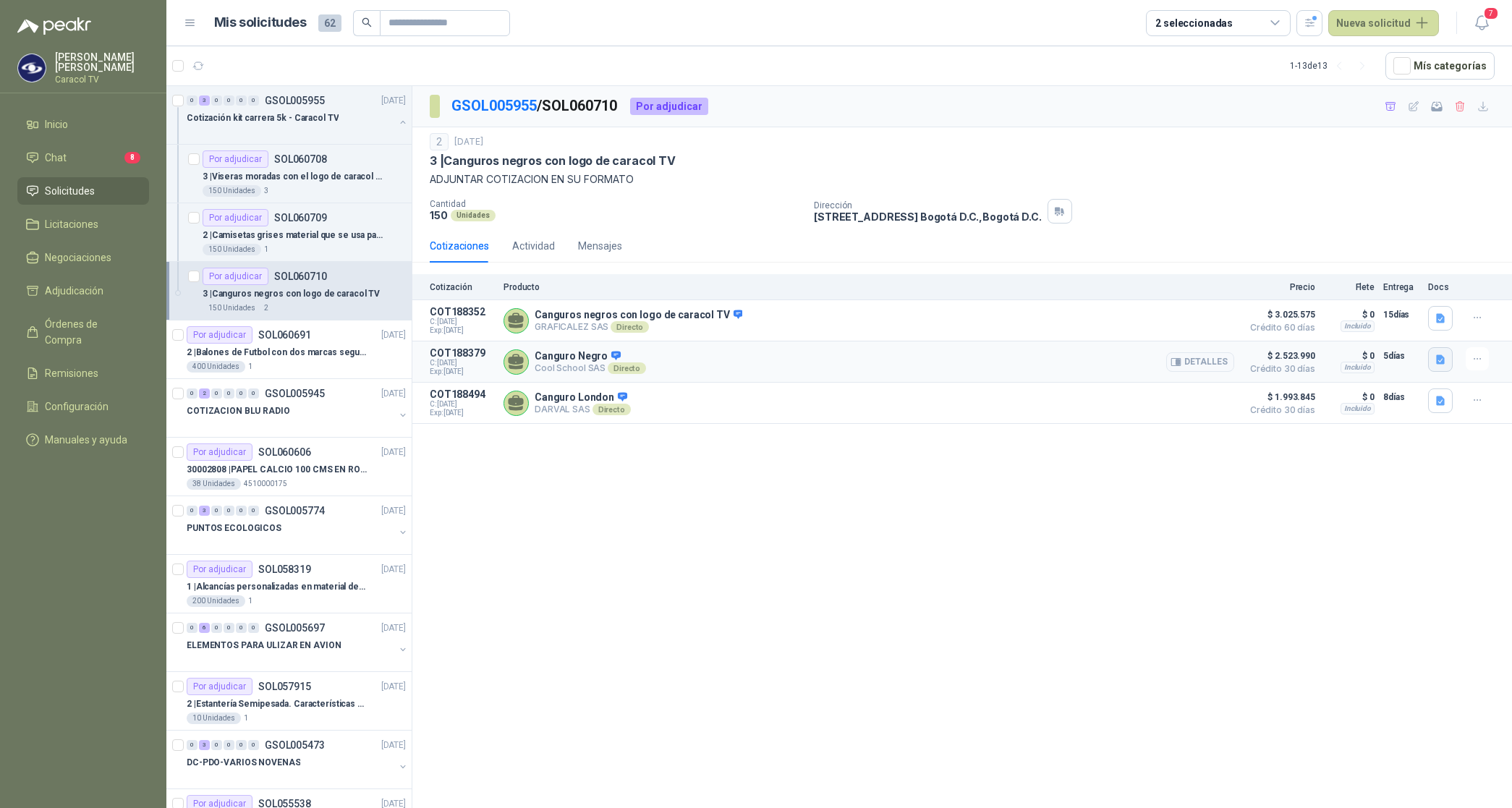
click at [1437, 353] on button "button" at bounding box center [1441, 360] width 25 height 25
click at [1355, 330] on button "Cotización Camisetas Dry Fit y Canguros Caracol.pdf" at bounding box center [1322, 329] width 243 height 15
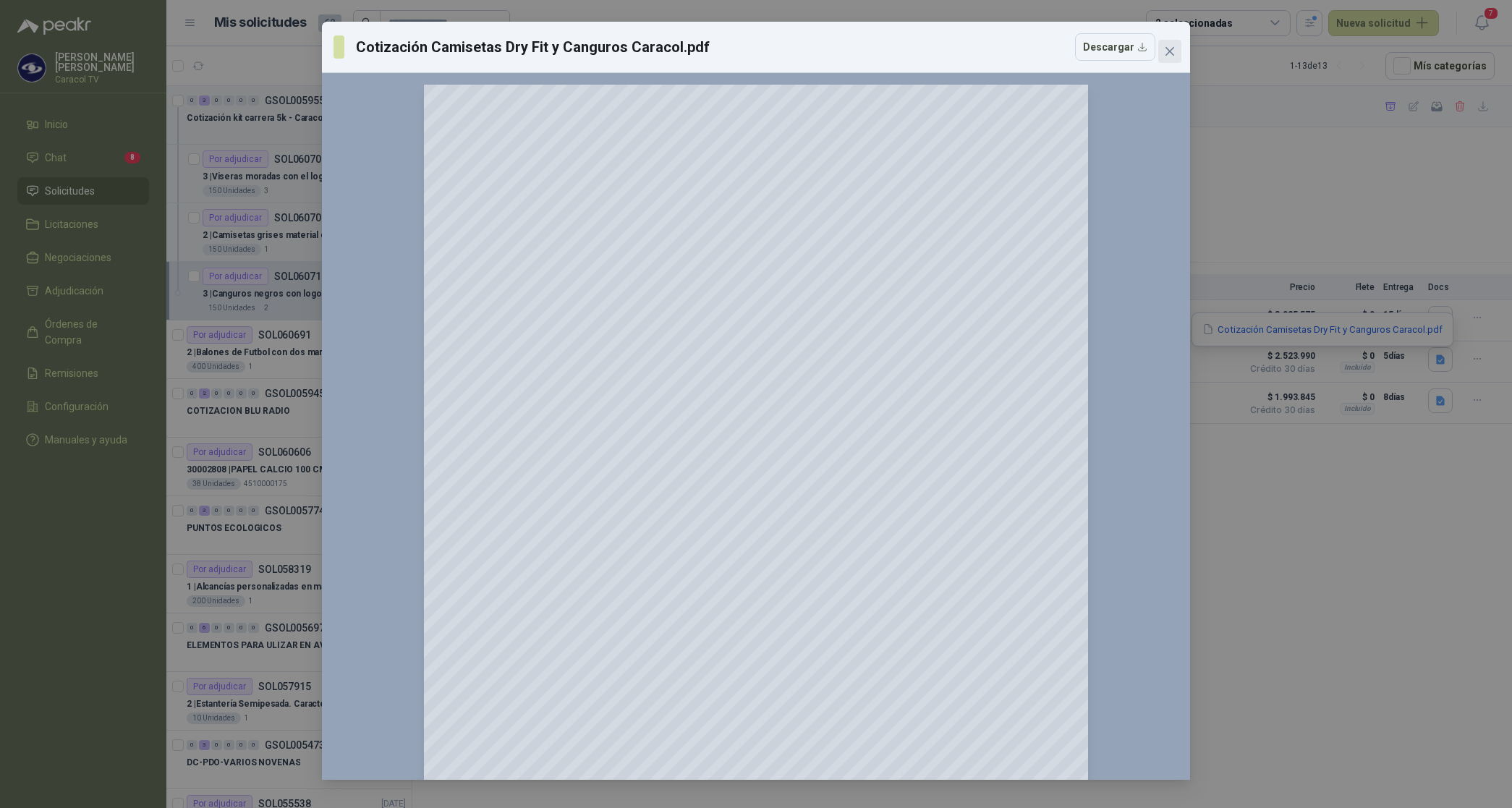
click at [1170, 44] on button "Close" at bounding box center [1169, 52] width 23 height 23
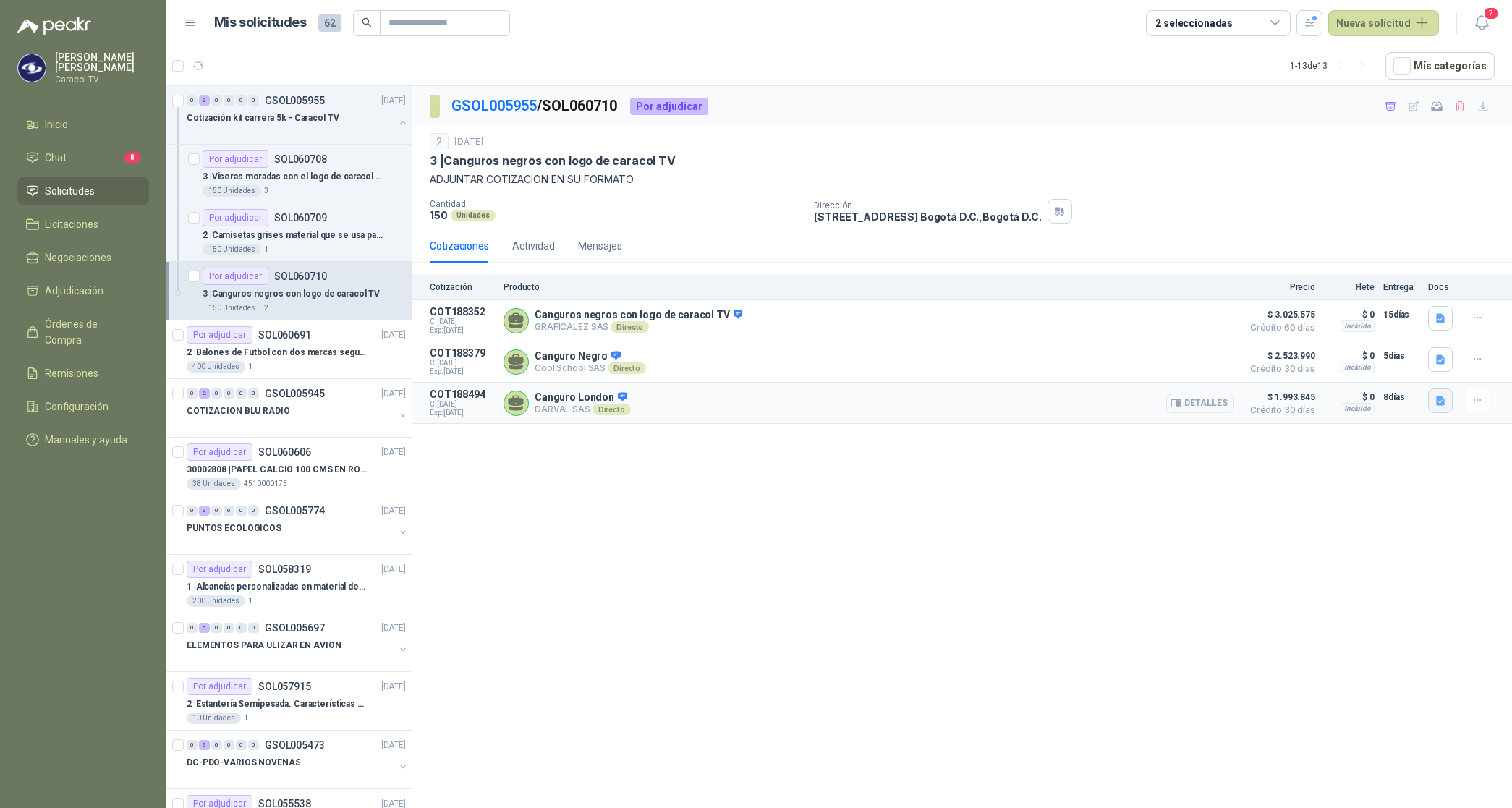
click at [1435, 403] on icon "button" at bounding box center [1441, 401] width 12 height 12
click at [275, 119] on p "Cotización kit carrera 5k - Caracol TV" at bounding box center [263, 117] width 152 height 13
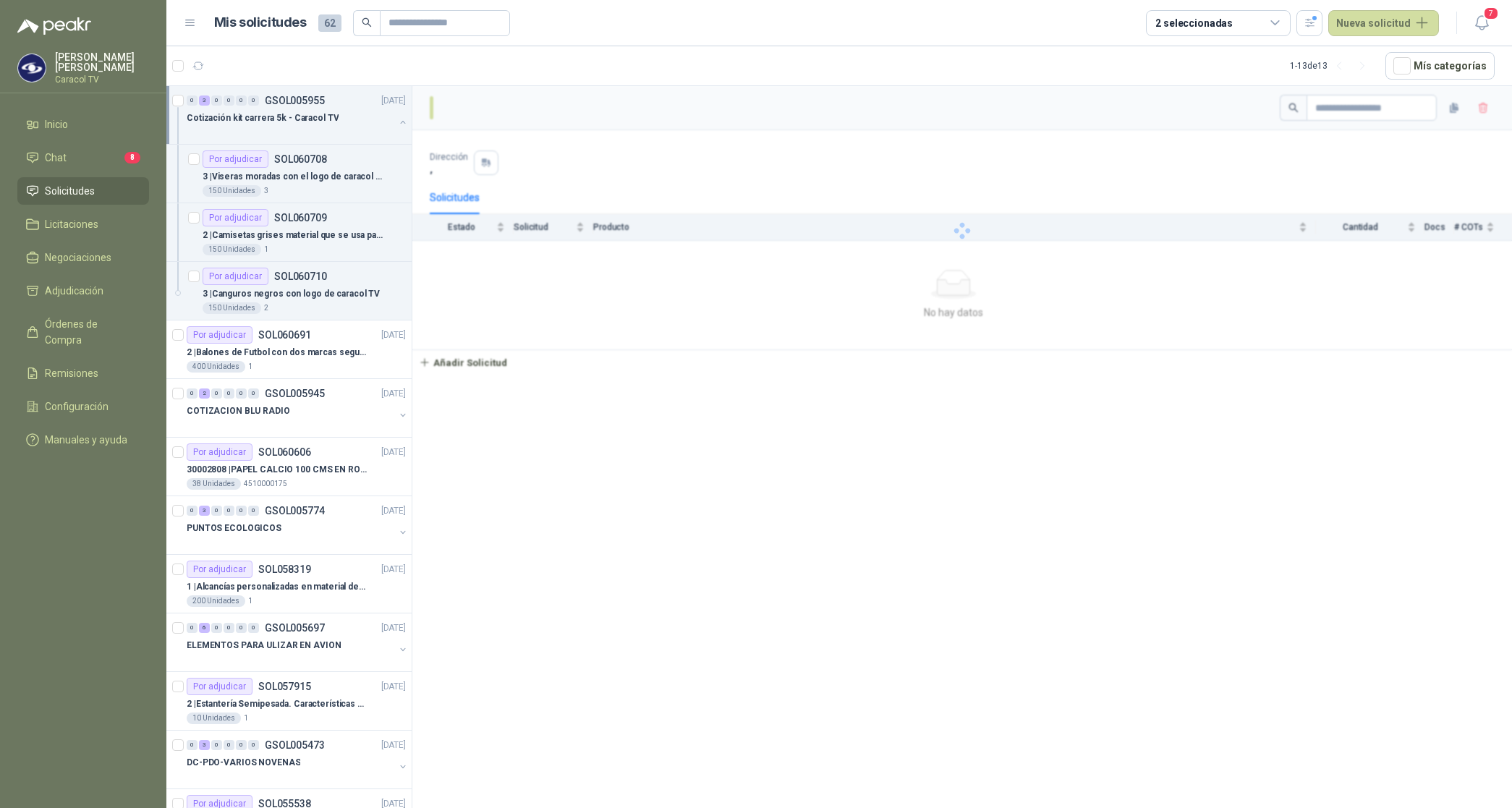
click at [275, 119] on p "Cotización kit carrera 5k - Caracol TV" at bounding box center [263, 117] width 152 height 13
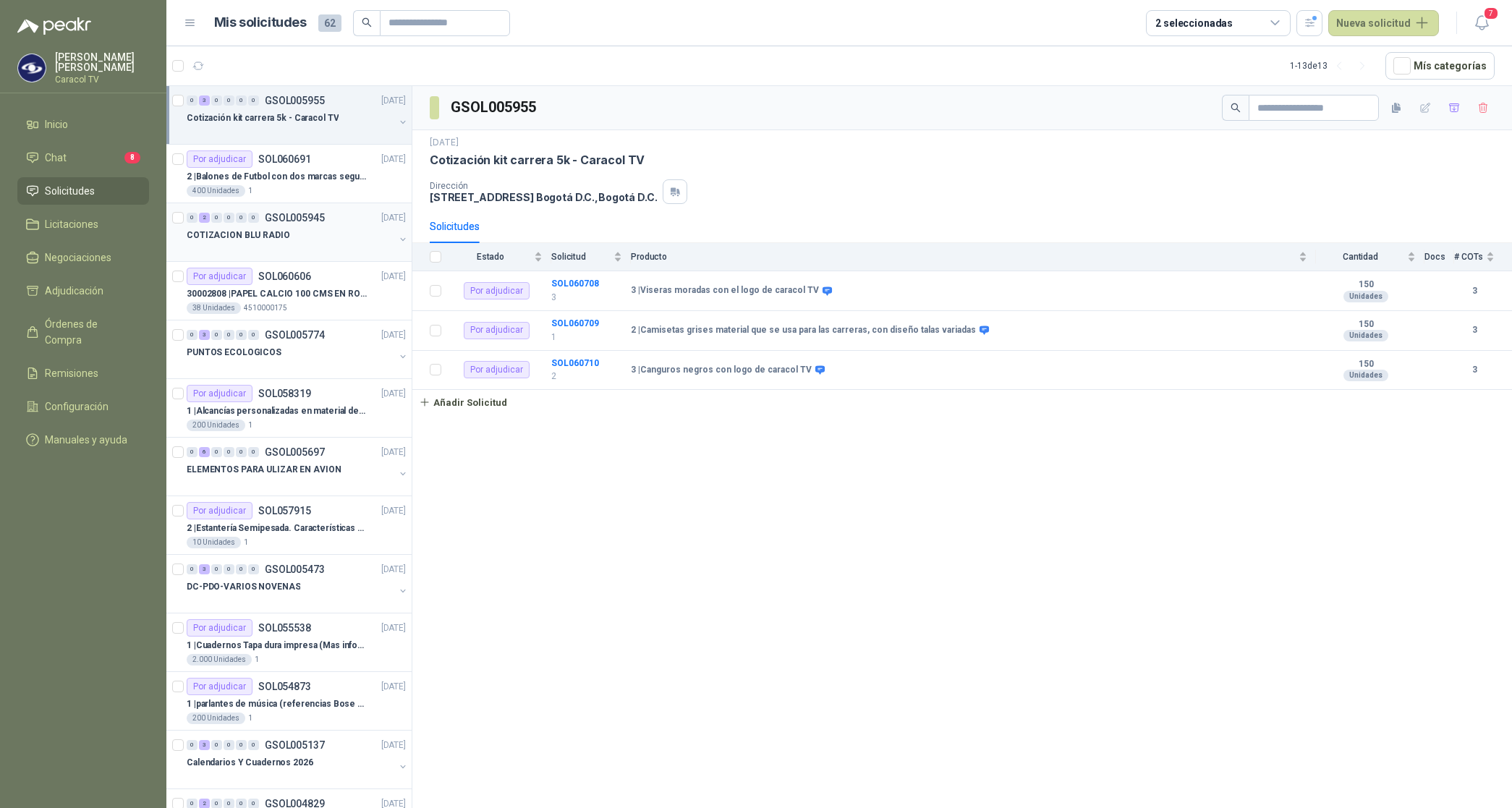
click at [261, 235] on p "COTIZACION BLU RADIO" at bounding box center [239, 235] width 103 height 13
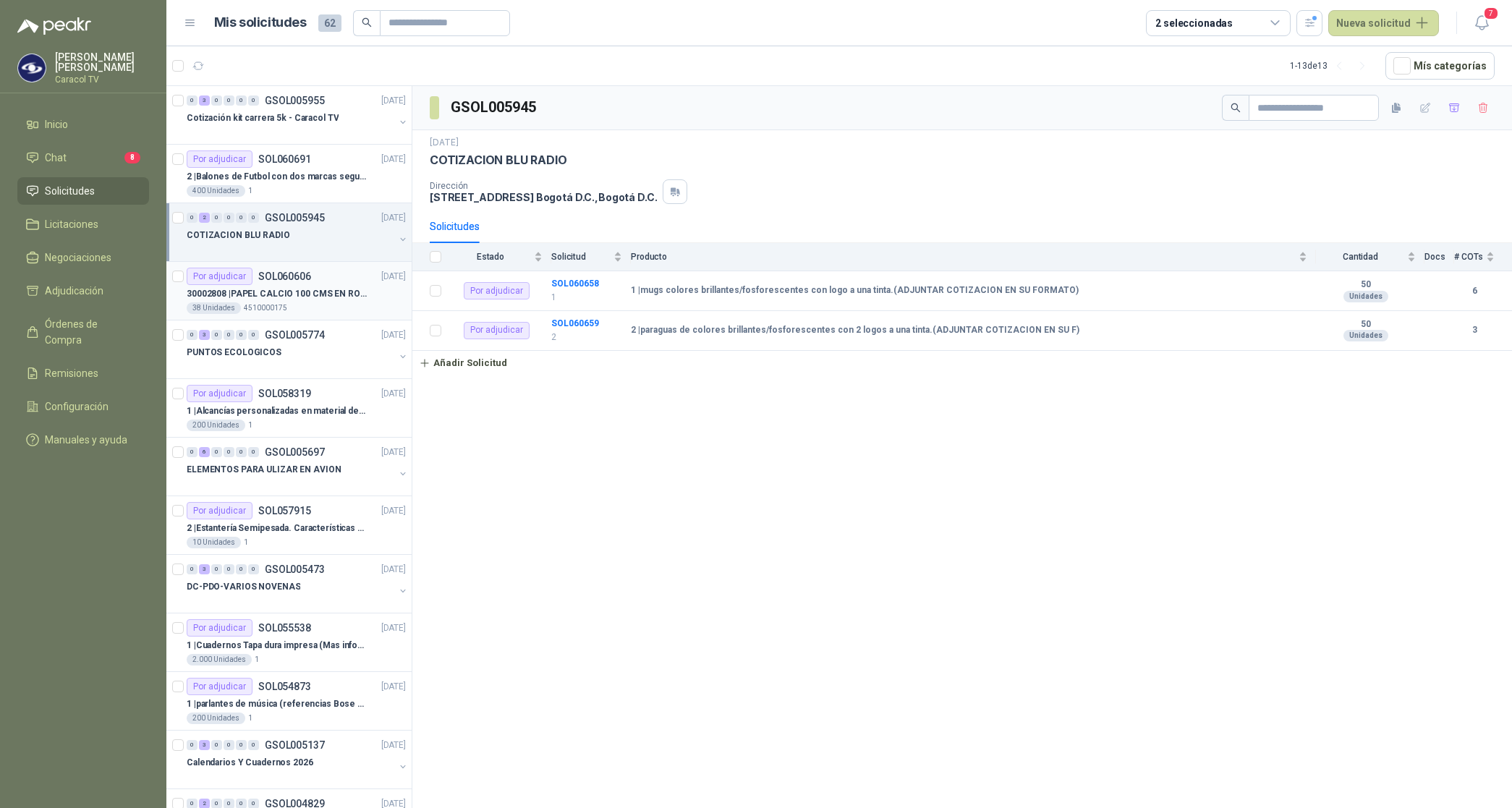
click at [326, 293] on p "30002808 | PAPEL CALCIO 100 CMS EN ROLLO DE 100 GR" at bounding box center [277, 294] width 180 height 13
